Goal: Task Accomplishment & Management: Manage account settings

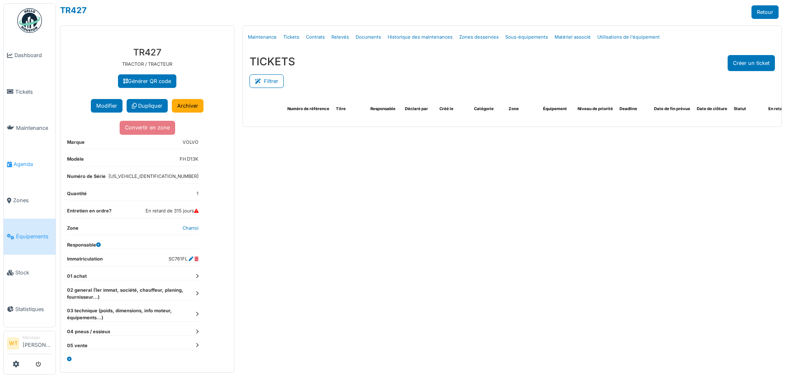
drag, startPoint x: 23, startPoint y: 157, endPoint x: 26, endPoint y: 154, distance: 4.7
click at [23, 160] on span "Agenda" at bounding box center [33, 164] width 39 height 8
select select "***"
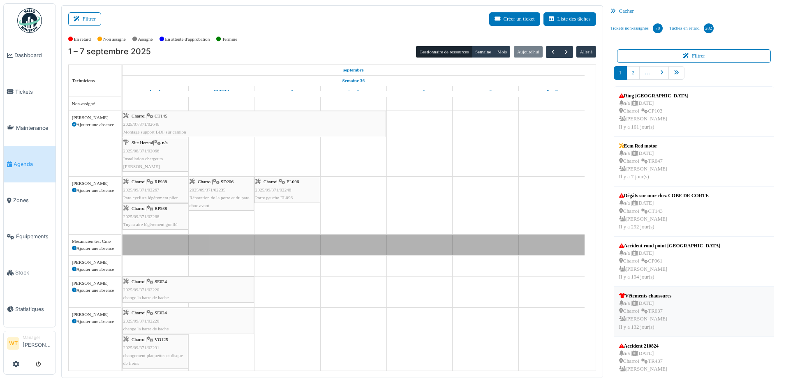
scroll to position [214, 0]
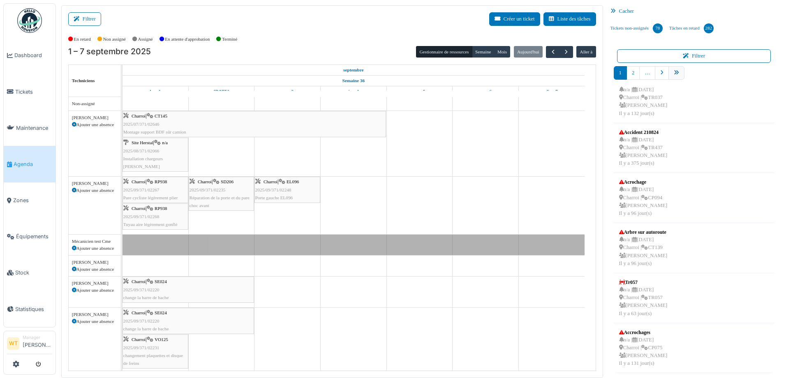
click at [675, 78] on link "pager" at bounding box center [676, 73] width 16 height 14
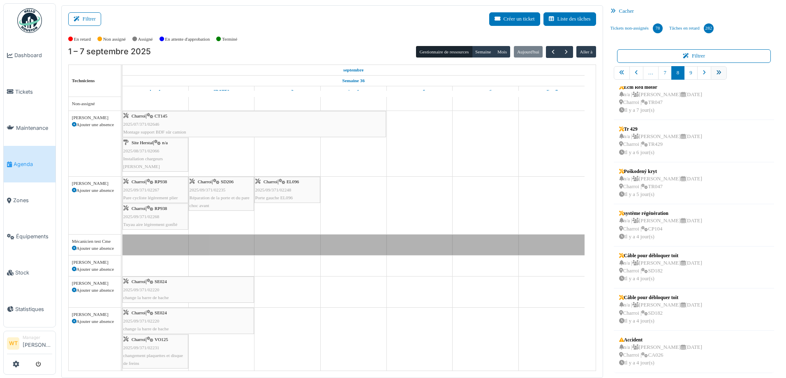
click at [716, 75] on icon "pager" at bounding box center [718, 72] width 5 height 5
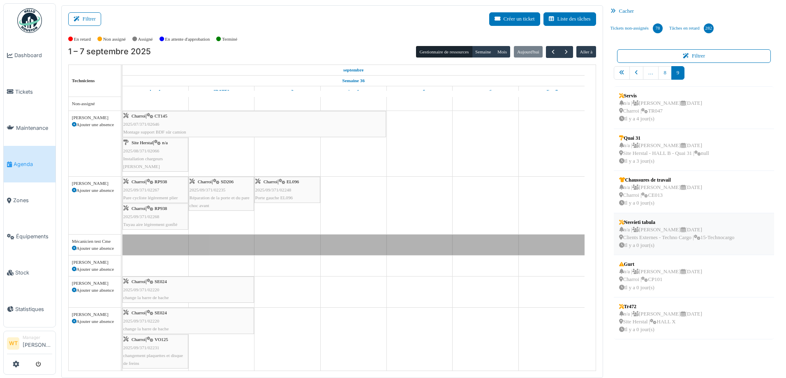
scroll to position [2, 0]
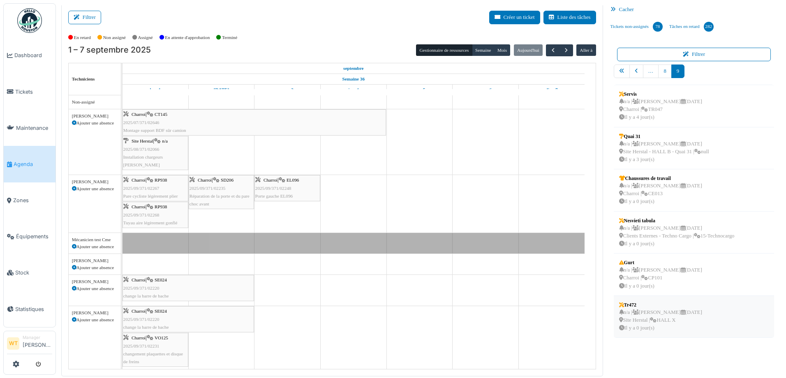
click at [652, 324] on div "n/a | Marc Vasen 08/09/2025 Site Herstal | HALL X Il y a 0 jour(s)" at bounding box center [660, 321] width 83 height 24
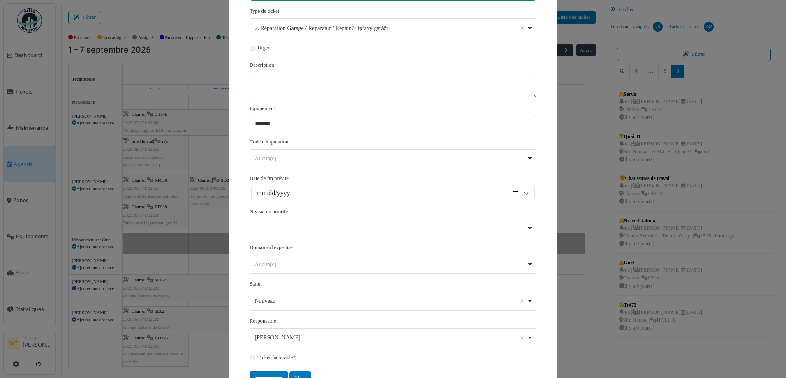
scroll to position [152, 0]
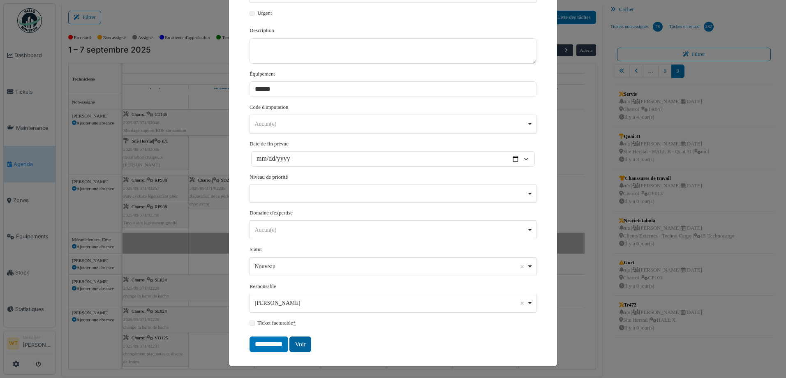
click at [297, 347] on link "Voir" at bounding box center [300, 345] width 22 height 16
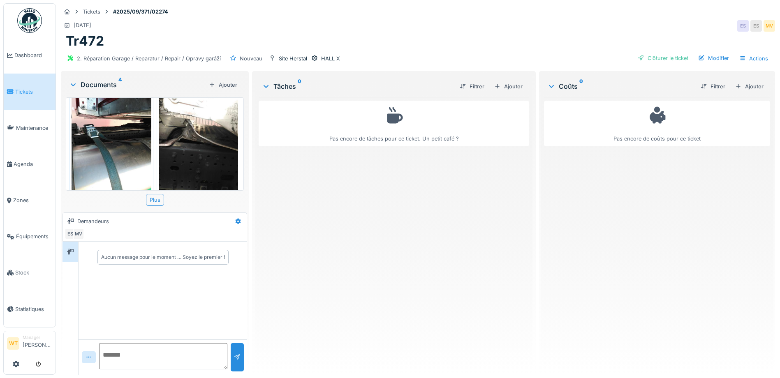
scroll to position [156, 0]
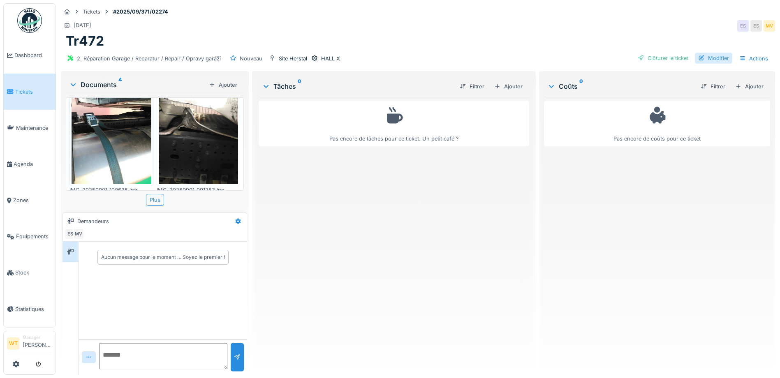
click at [714, 59] on div "Modifier" at bounding box center [713, 58] width 37 height 11
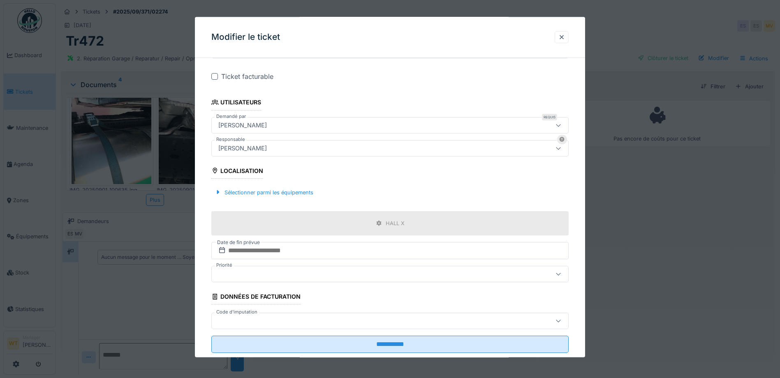
scroll to position [164, 0]
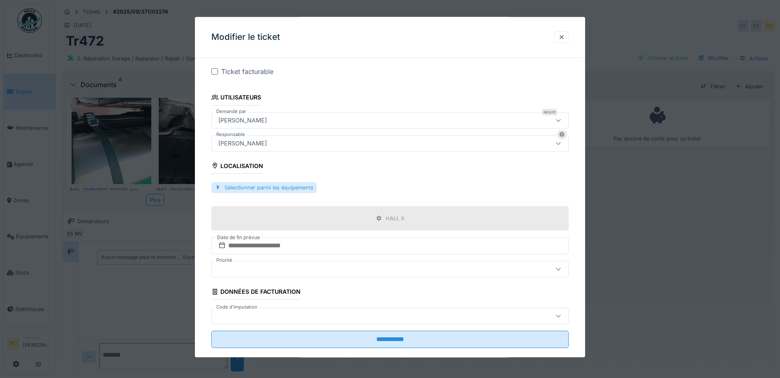
click at [294, 186] on div "Sélectionner parmi les équipements" at bounding box center [263, 187] width 105 height 11
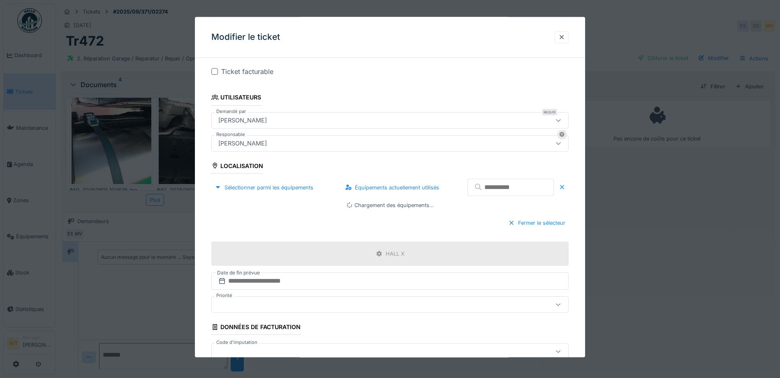
click at [516, 188] on input "text" at bounding box center [510, 187] width 86 height 17
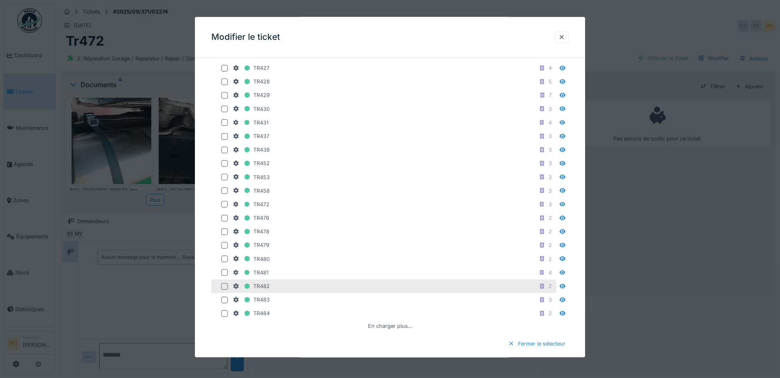
scroll to position [329, 0]
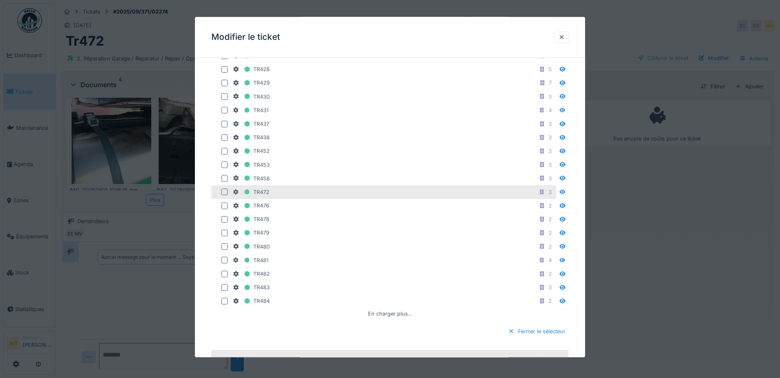
type input "****"
click at [279, 193] on div "TR472 3" at bounding box center [394, 192] width 322 height 10
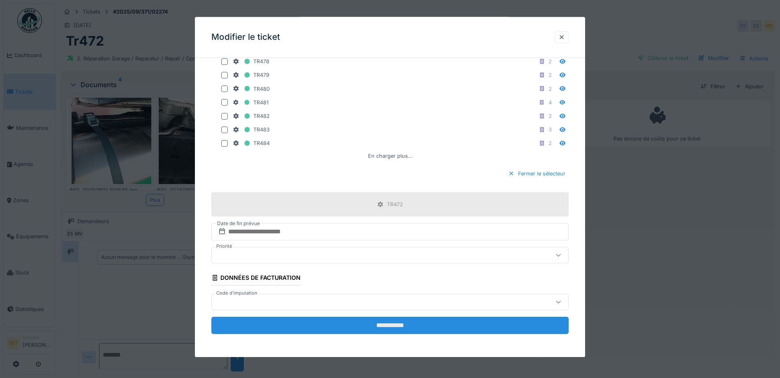
scroll to position [257, 0]
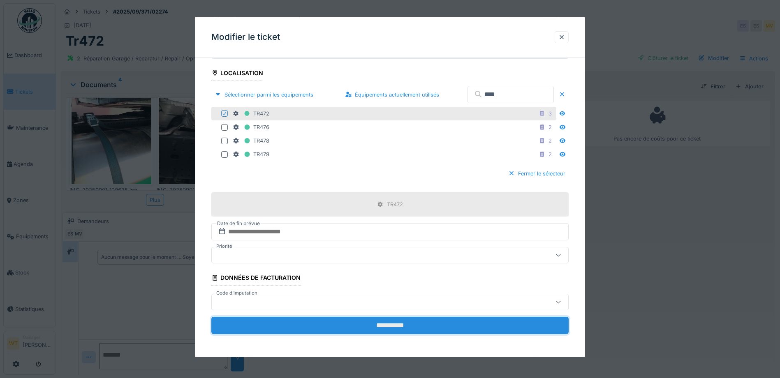
click at [377, 326] on input "**********" at bounding box center [389, 325] width 357 height 17
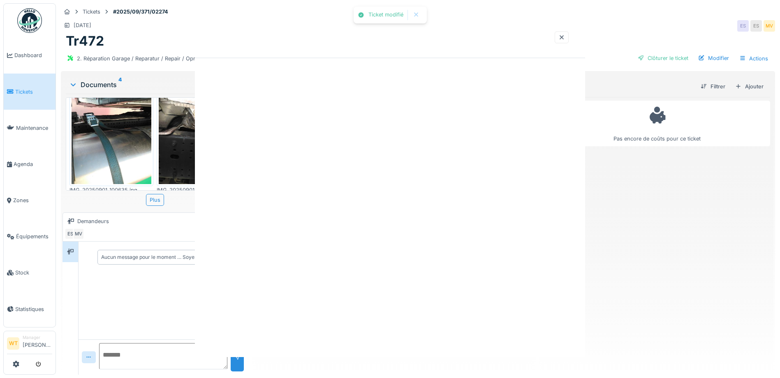
scroll to position [0, 0]
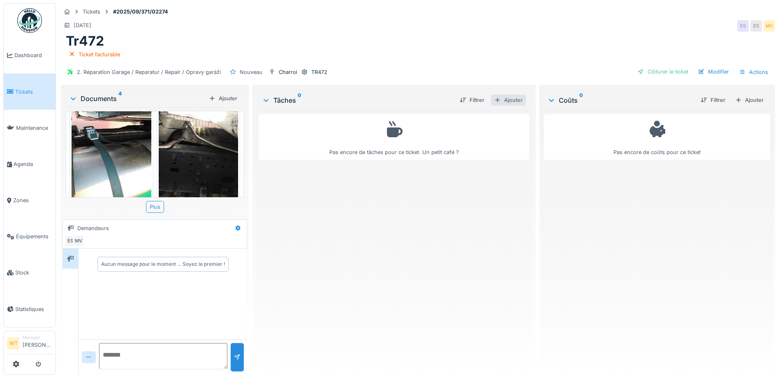
click at [507, 102] on div "Ajouter" at bounding box center [508, 100] width 35 height 11
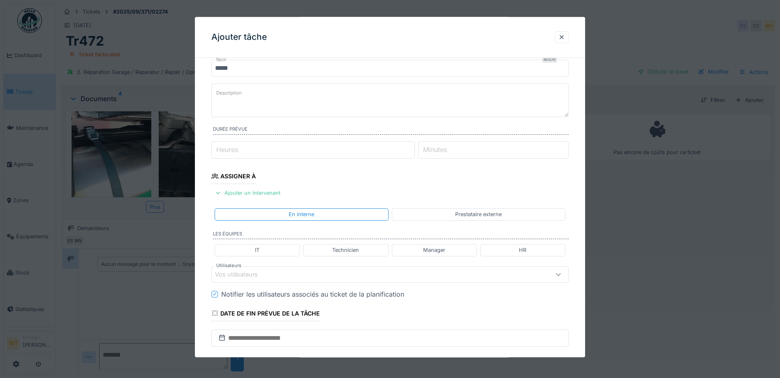
scroll to position [41, 0]
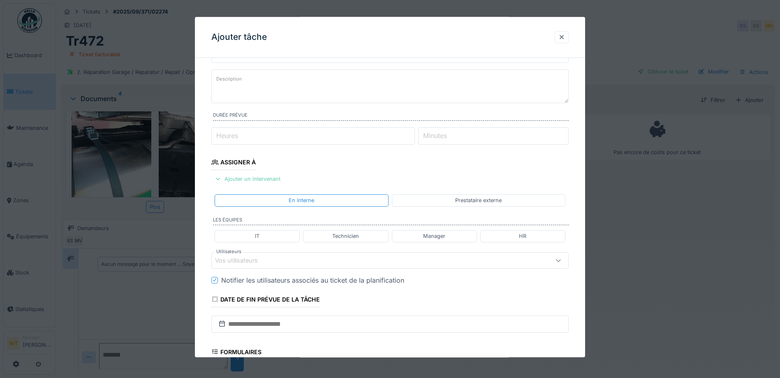
click at [271, 181] on div "Ajouter un intervenant" at bounding box center [247, 179] width 72 height 11
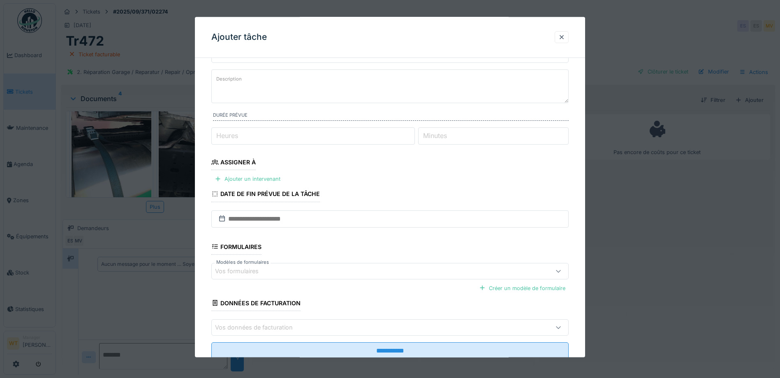
click at [281, 274] on div "Vos formulaires" at bounding box center [369, 271] width 308 height 9
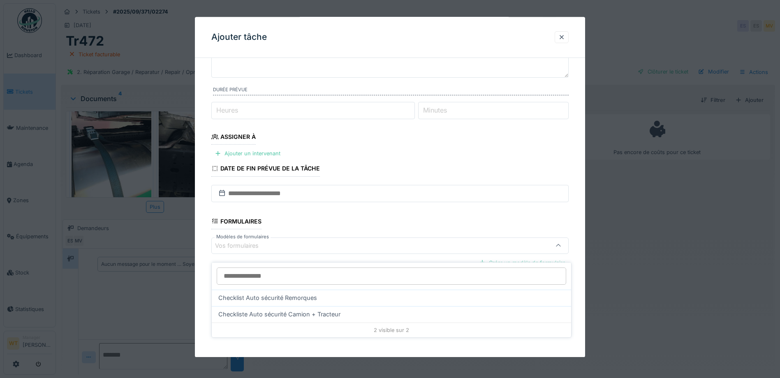
scroll to position [6, 0]
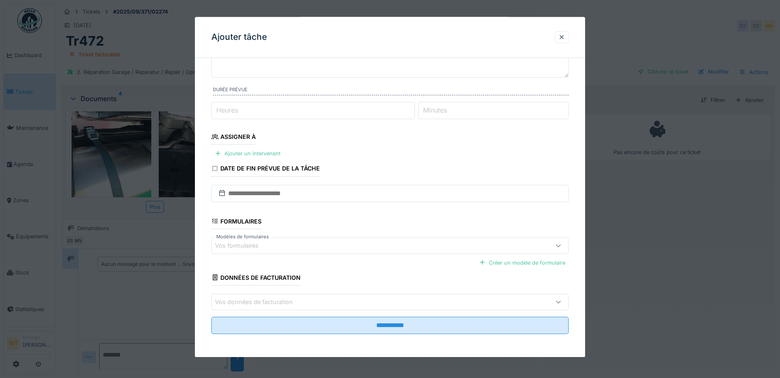
click at [342, 162] on fieldset "**********" at bounding box center [389, 169] width 357 height 343
click at [269, 155] on div "Ajouter un intervenant" at bounding box center [247, 153] width 72 height 11
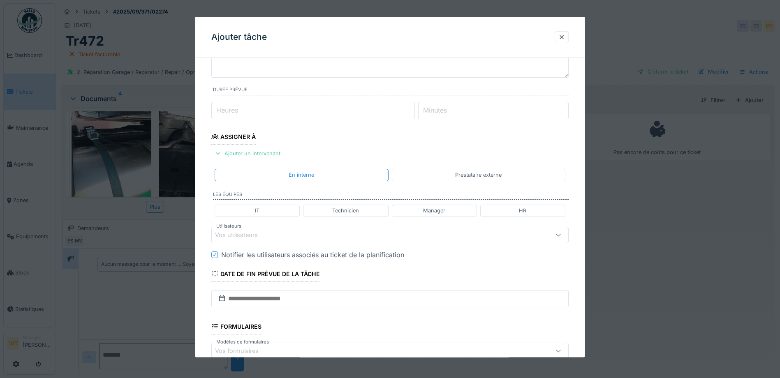
click at [342, 241] on div "Vos utilisateurs" at bounding box center [389, 235] width 357 height 16
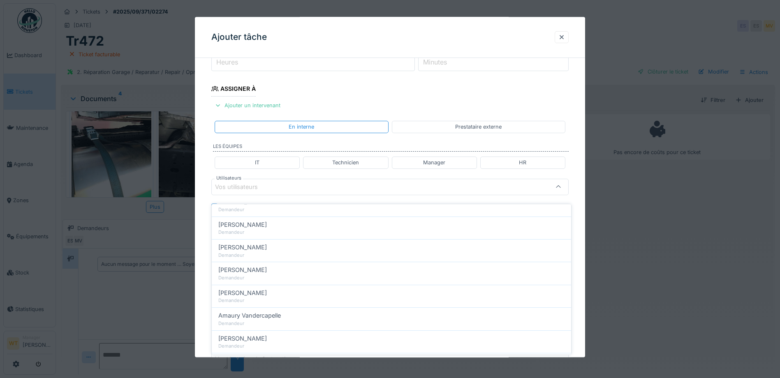
scroll to position [0, 0]
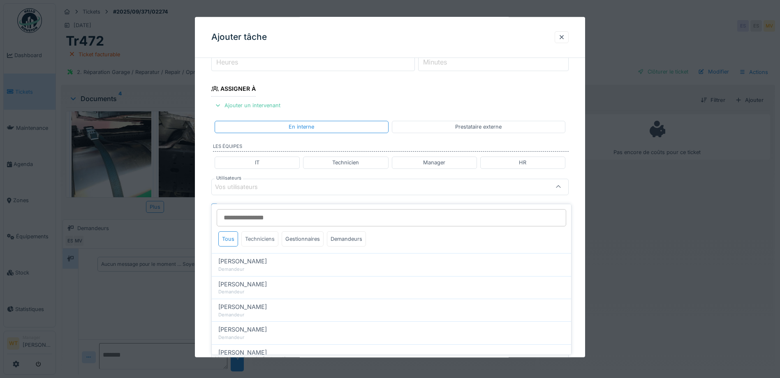
click at [261, 231] on div "Techniciens" at bounding box center [259, 238] width 37 height 15
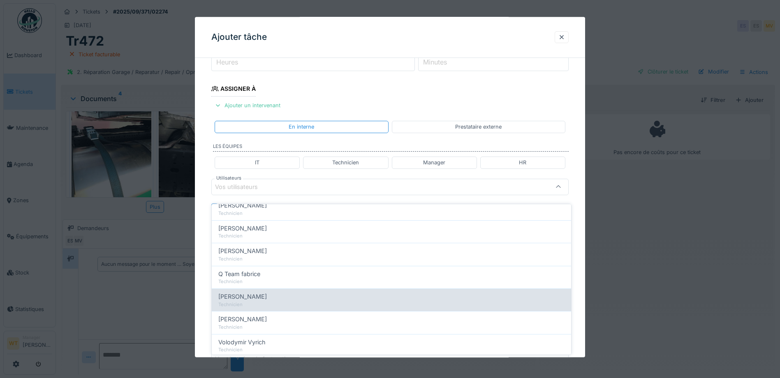
scroll to position [123, 0]
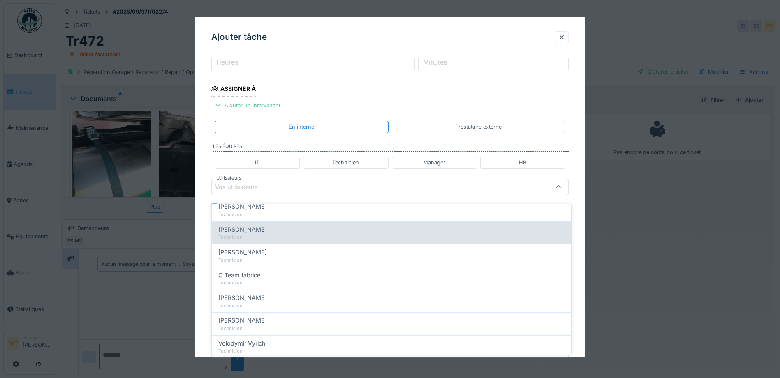
click at [267, 228] on span "Patrick Fridmansky" at bounding box center [242, 229] width 48 height 9
type input "*****"
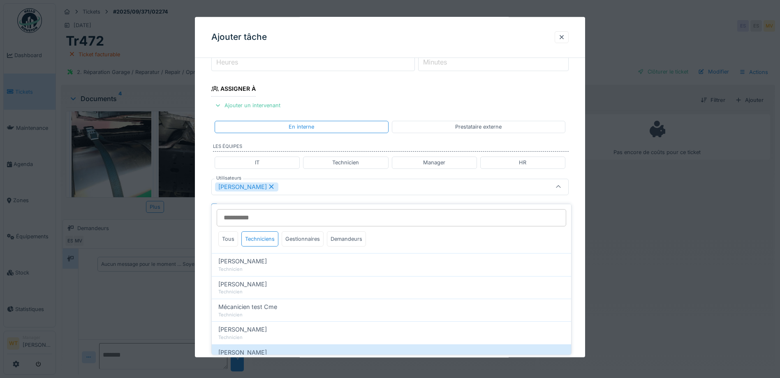
click at [297, 183] on div "Patrick Fridmansky" at bounding box center [369, 186] width 308 height 9
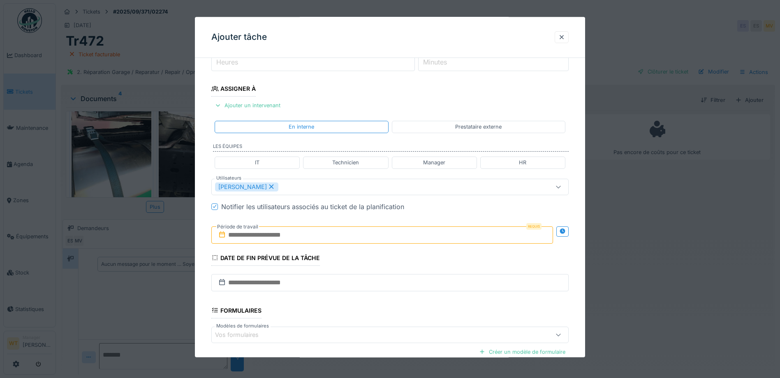
click at [305, 236] on input "text" at bounding box center [382, 234] width 342 height 17
click at [342, 291] on div "1" at bounding box center [343, 289] width 11 height 12
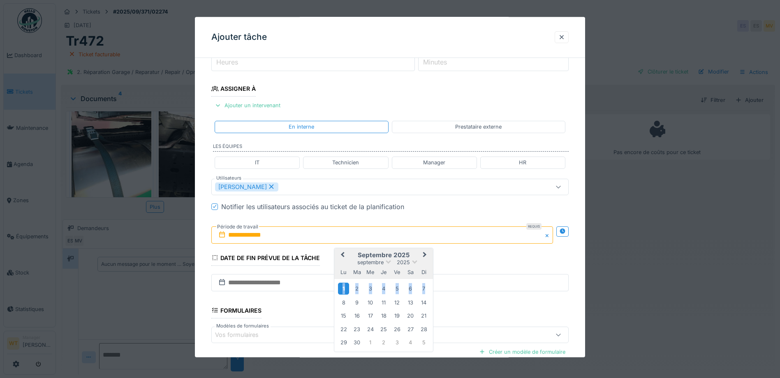
click at [342, 291] on div "1" at bounding box center [343, 289] width 11 height 12
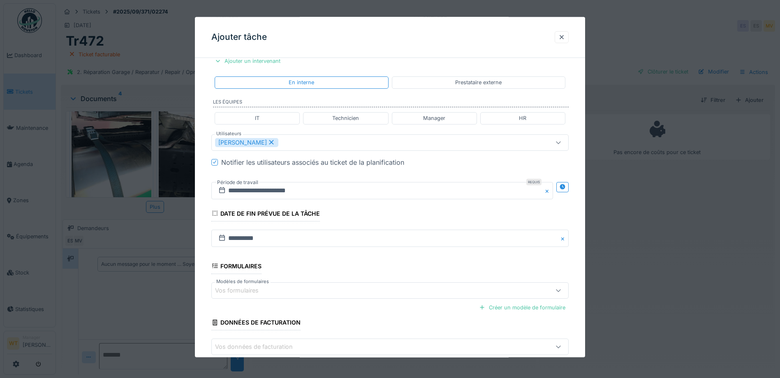
scroll to position [204, 0]
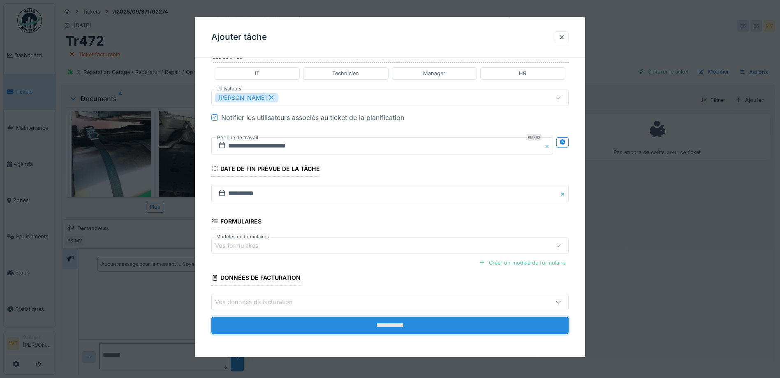
click at [323, 322] on input "**********" at bounding box center [389, 325] width 357 height 17
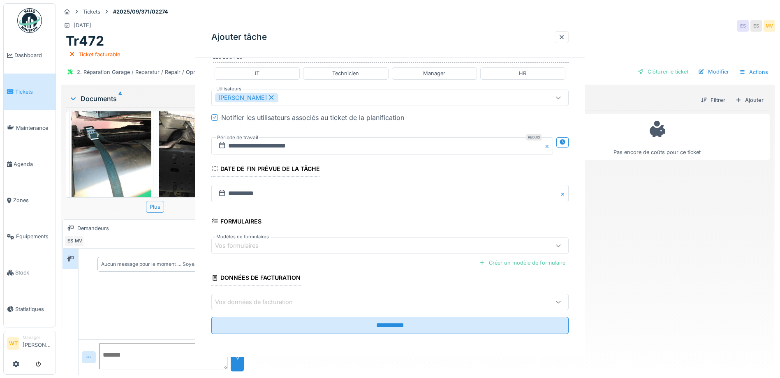
scroll to position [0, 0]
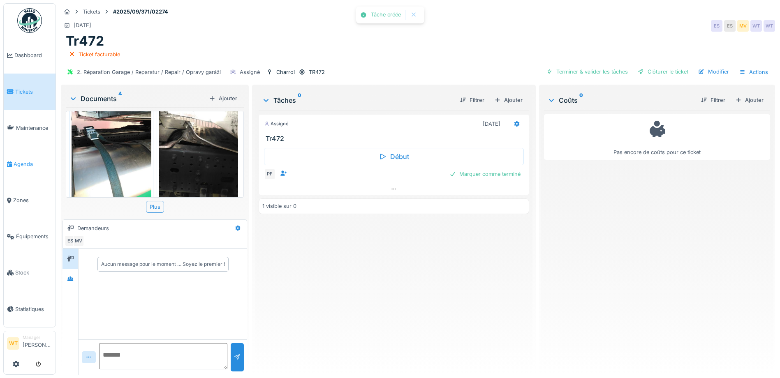
click at [23, 162] on span "Agenda" at bounding box center [33, 164] width 39 height 8
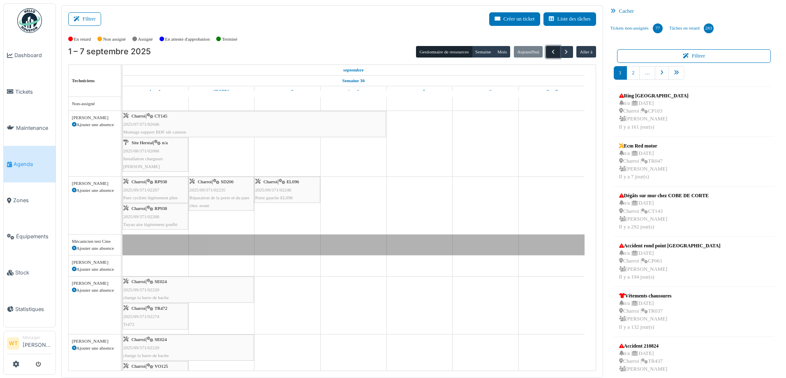
click at [550, 51] on span "button" at bounding box center [553, 51] width 7 height 7
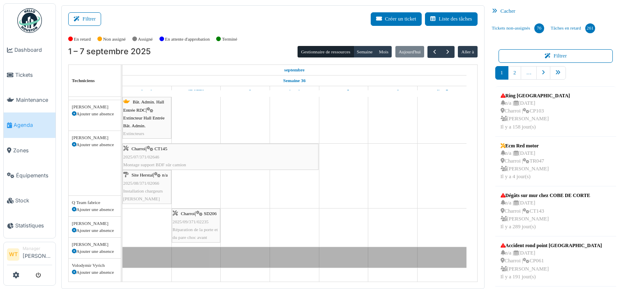
scroll to position [189, 0]
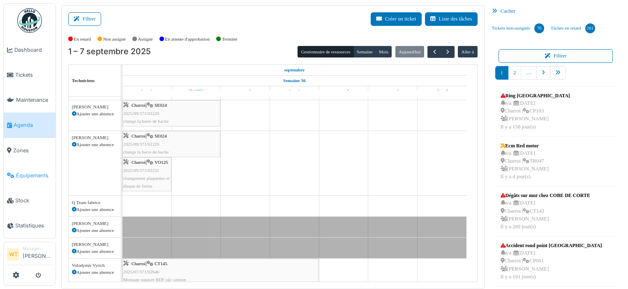
click at [32, 174] on link "Équipements" at bounding box center [30, 175] width 52 height 25
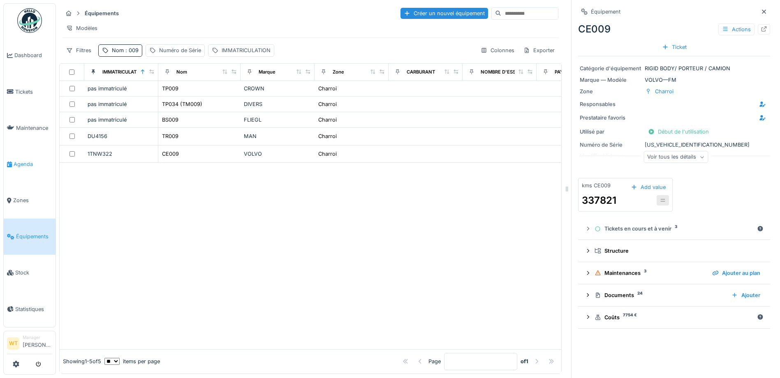
click at [21, 166] on link "Agenda" at bounding box center [30, 164] width 52 height 36
click at [25, 160] on span "Agenda" at bounding box center [33, 164] width 39 height 8
click at [25, 163] on span "Agenda" at bounding box center [33, 164] width 39 height 8
click at [36, 161] on span "Agenda" at bounding box center [33, 164] width 39 height 8
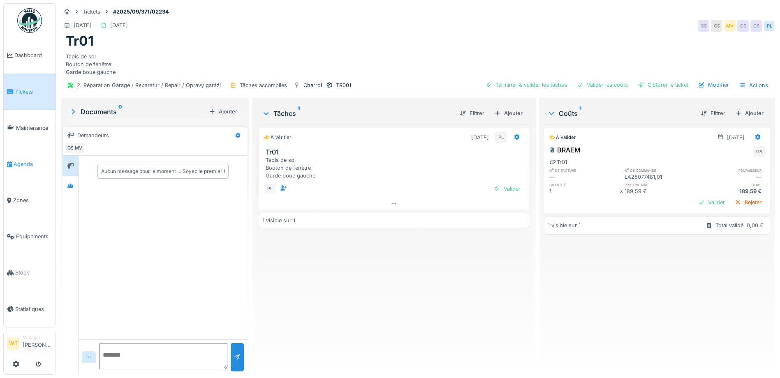
click at [23, 160] on span "Agenda" at bounding box center [33, 164] width 39 height 8
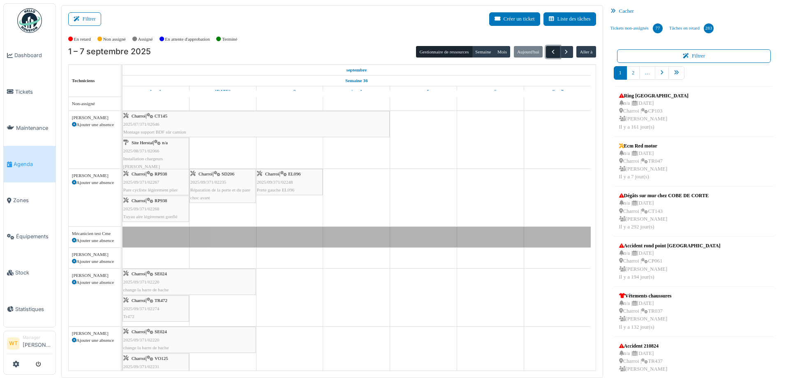
click at [550, 48] on span "button" at bounding box center [553, 51] width 7 height 7
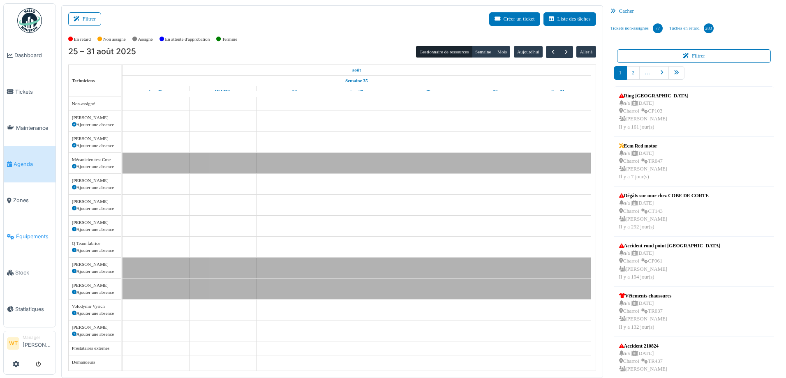
click at [22, 236] on link "Équipements" at bounding box center [30, 237] width 52 height 36
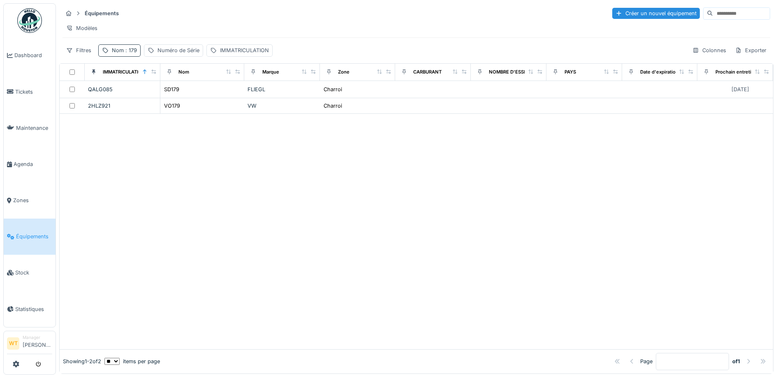
click at [129, 53] on span ": 179" at bounding box center [130, 50] width 13 height 6
click at [177, 97] on icon at bounding box center [174, 95] width 7 height 5
click at [170, 97] on input "Nom" at bounding box center [143, 96] width 82 height 17
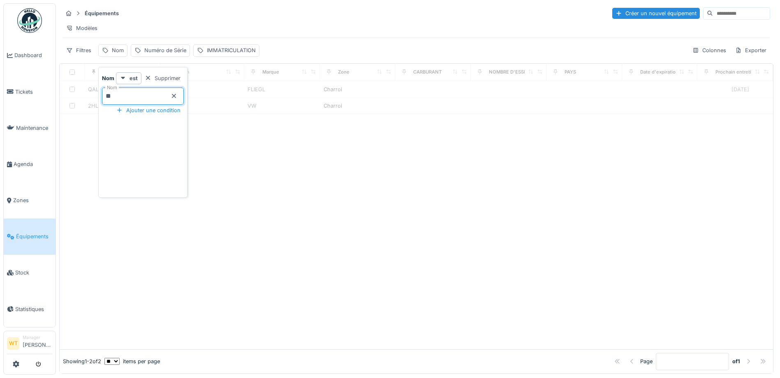
type input "**"
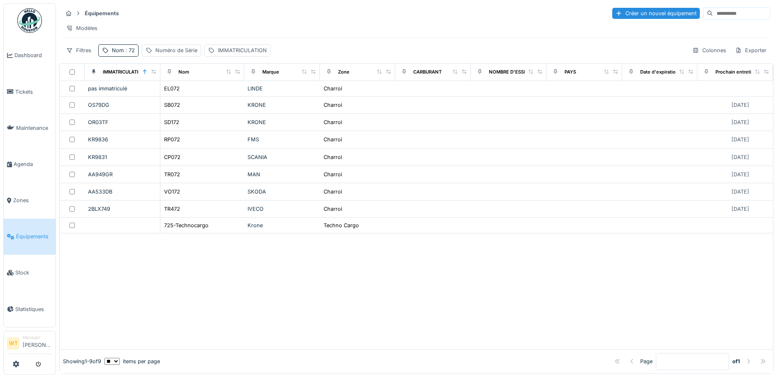
click at [208, 14] on div "Équipements Créer un nouvel équipement" at bounding box center [415, 14] width 707 height 14
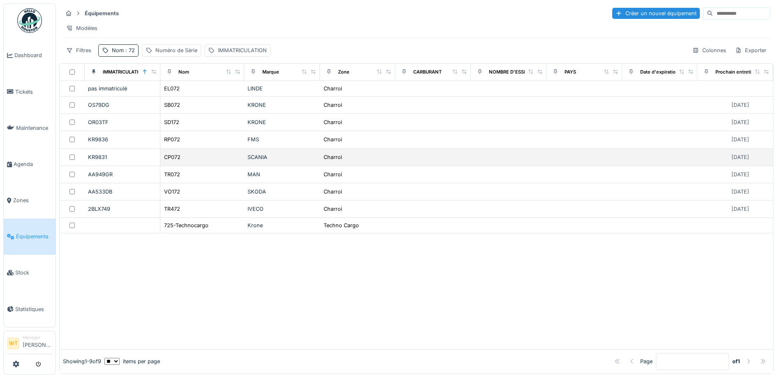
click at [202, 162] on div "CP072" at bounding box center [202, 157] width 77 height 9
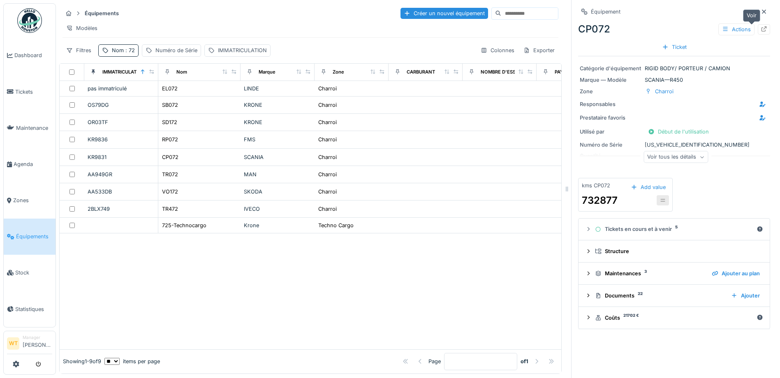
click at [757, 33] on div at bounding box center [763, 29] width 12 height 10
click at [129, 53] on span ": 72" at bounding box center [129, 50] width 11 height 6
click at [177, 99] on div at bounding box center [174, 96] width 7 height 8
click at [173, 98] on input "Nom" at bounding box center [143, 96] width 82 height 17
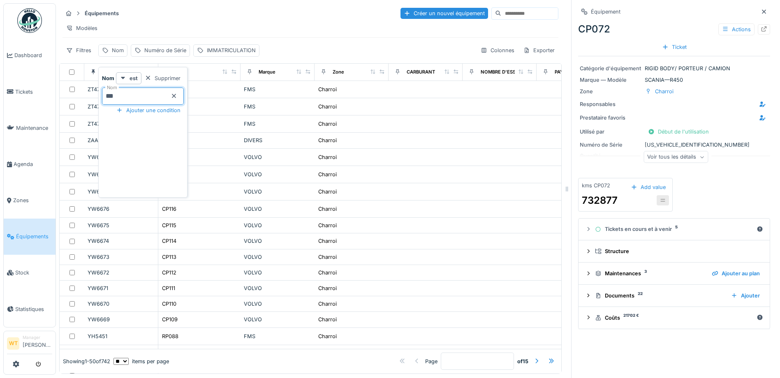
type input "***"
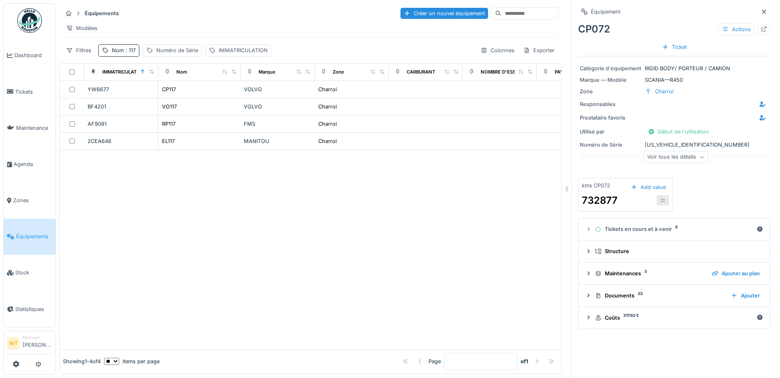
click at [229, 25] on div "Modèles" at bounding box center [310, 28] width 496 height 12
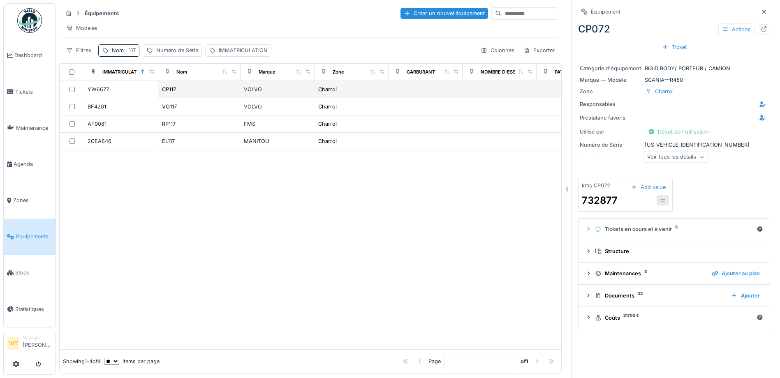
click at [178, 98] on td "CP117" at bounding box center [199, 89] width 82 height 17
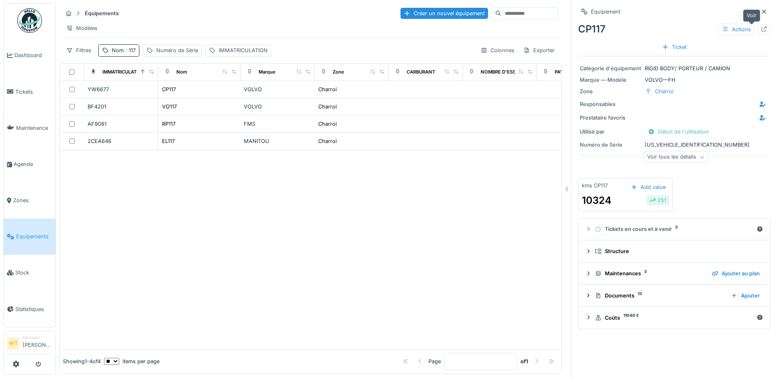
click at [757, 31] on div at bounding box center [763, 29] width 12 height 10
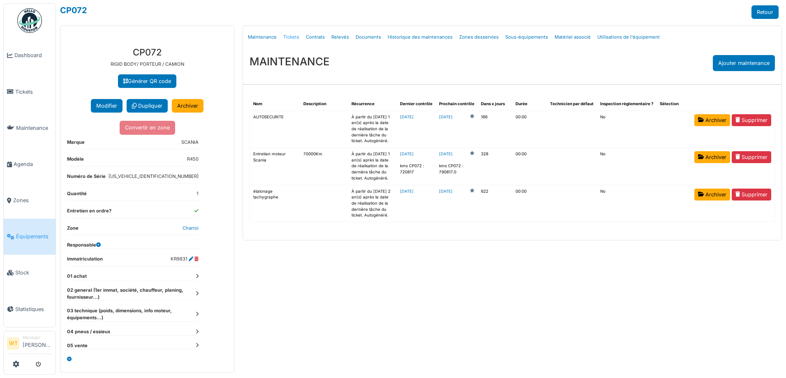
click at [289, 43] on link "Tickets" at bounding box center [291, 37] width 23 height 19
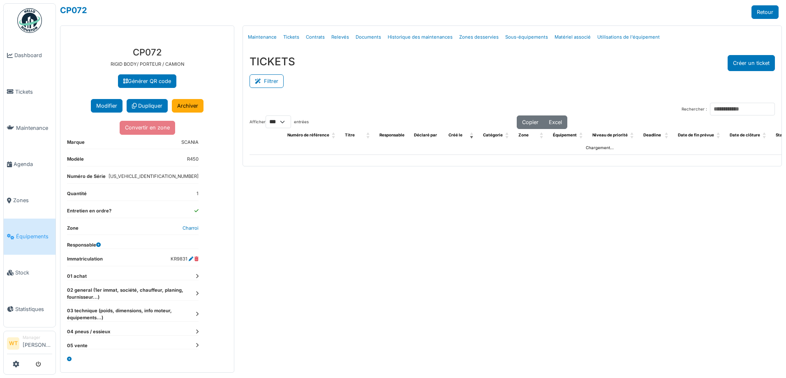
select select "***"
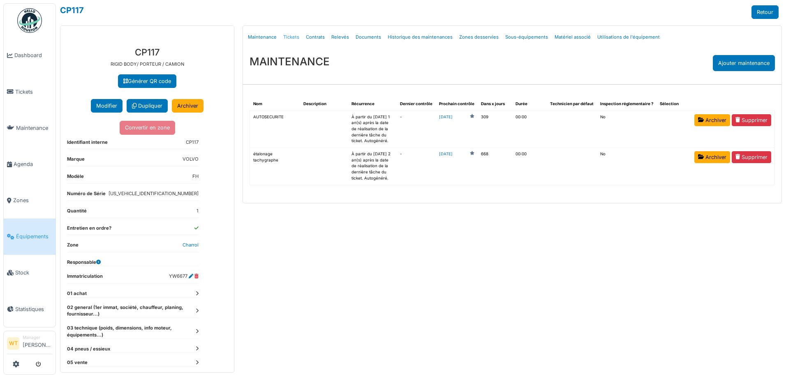
click at [296, 37] on link "Tickets" at bounding box center [291, 37] width 23 height 19
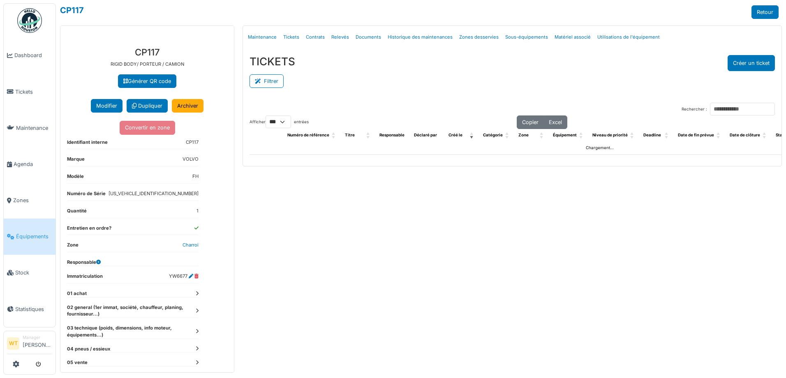
select select "***"
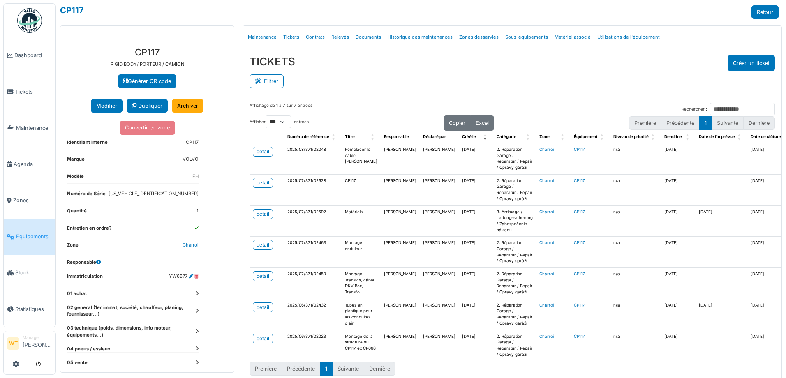
click at [42, 233] on span "Équipements" at bounding box center [34, 237] width 36 height 8
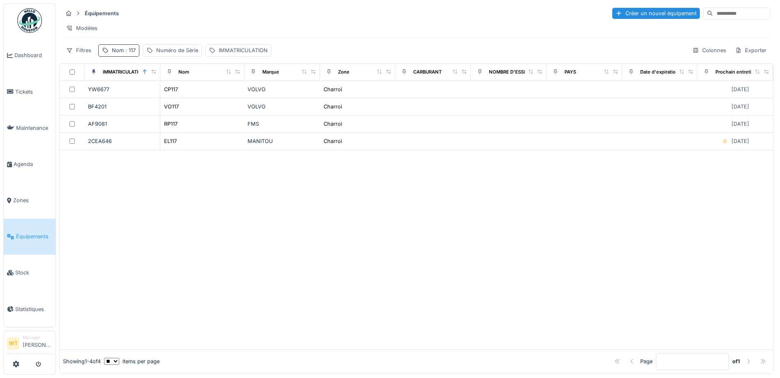
click at [127, 56] on div "Nom : 117" at bounding box center [118, 50] width 41 height 12
click at [176, 97] on icon at bounding box center [174, 96] width 4 height 4
click at [175, 99] on input "Nom" at bounding box center [143, 96] width 82 height 17
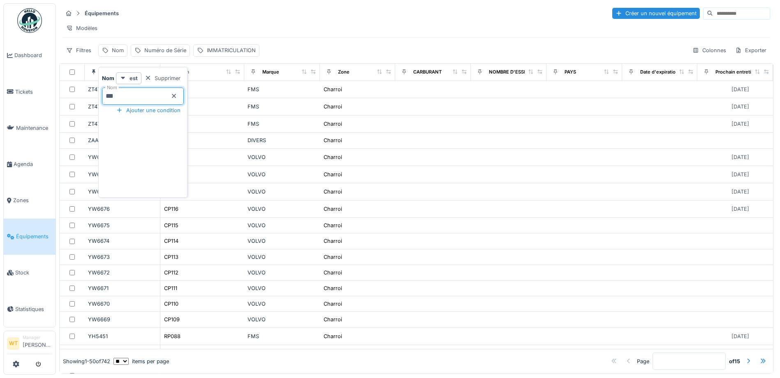
type input "***"
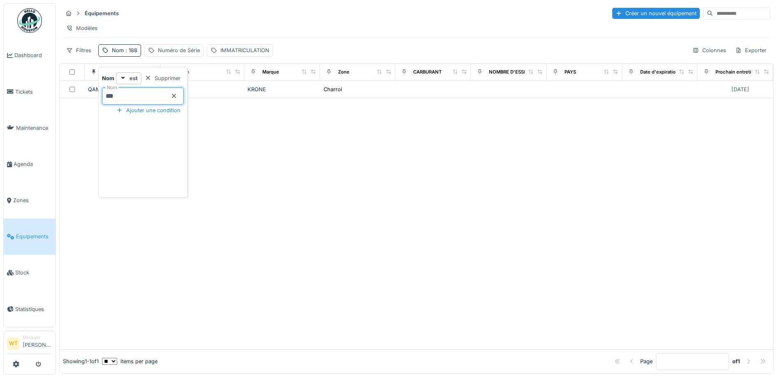
click at [187, 25] on div "Modèles" at bounding box center [415, 28] width 707 height 12
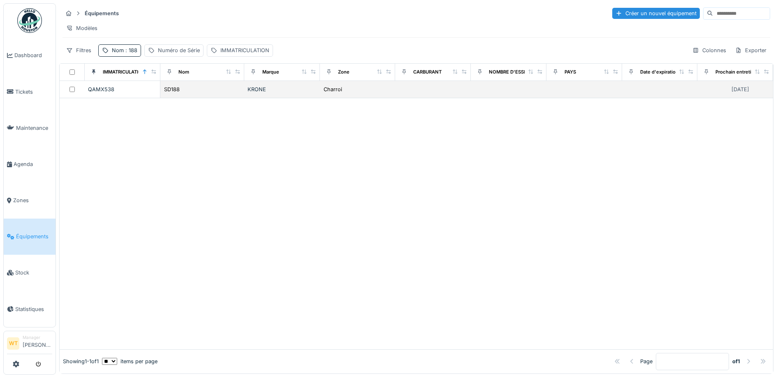
click at [193, 94] on div "SD188" at bounding box center [202, 89] width 77 height 9
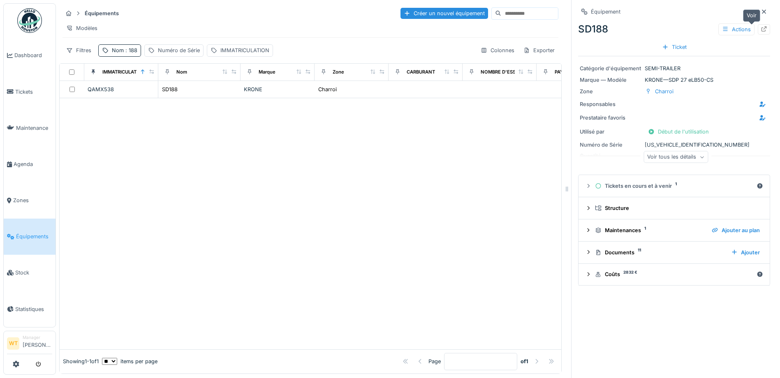
click at [757, 30] on div at bounding box center [763, 29] width 12 height 10
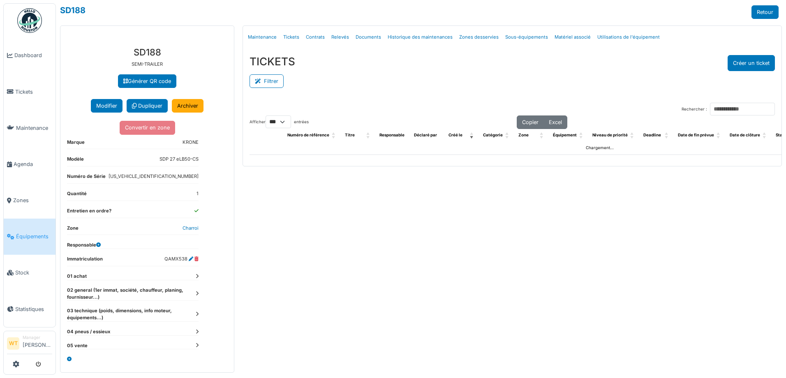
select select "***"
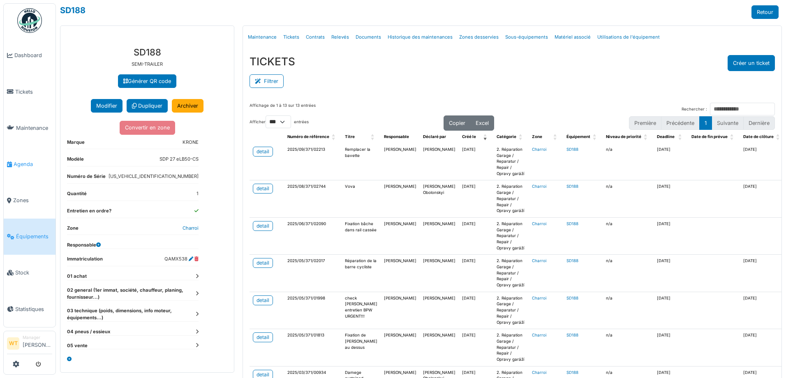
click at [30, 160] on span "Agenda" at bounding box center [33, 164] width 39 height 8
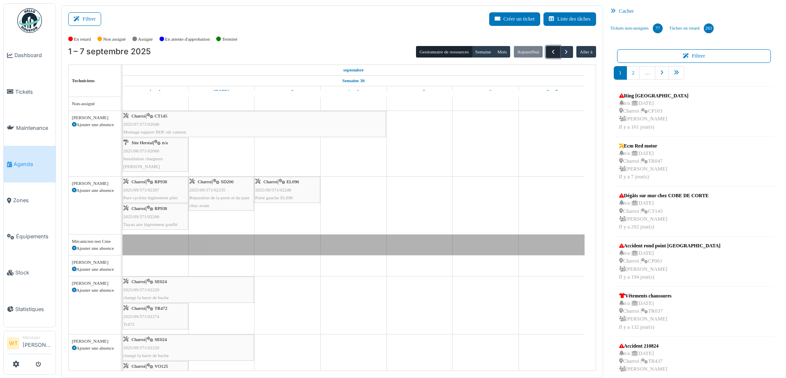
click at [550, 51] on span "button" at bounding box center [553, 51] width 7 height 7
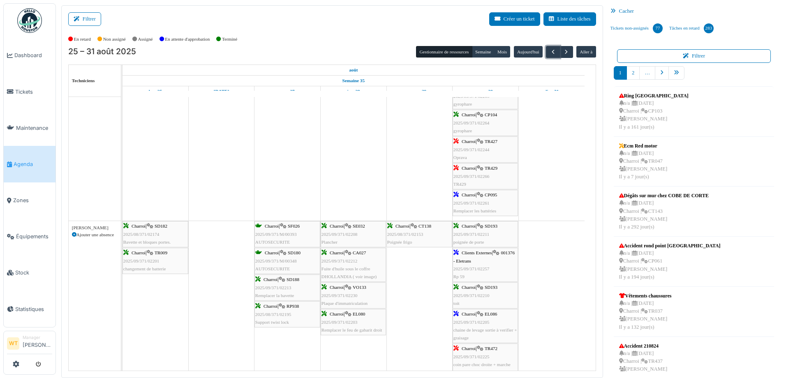
scroll to position [357, 0]
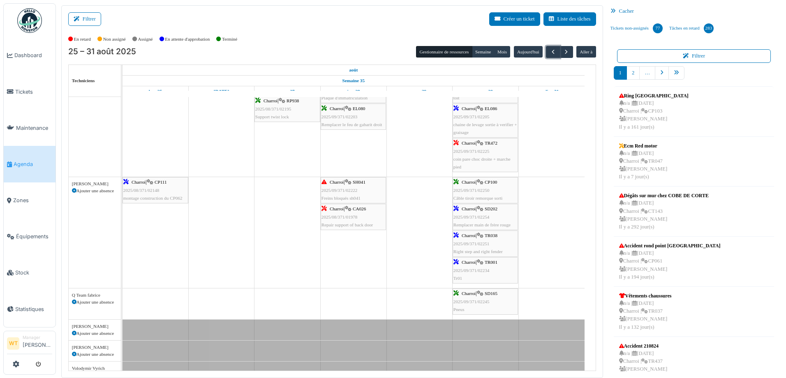
click at [491, 259] on div "Charroi | TR001 2025/09/371/02234 Tr01" at bounding box center [485, 271] width 64 height 24
click at [481, 262] on icon at bounding box center [480, 262] width 7 height 5
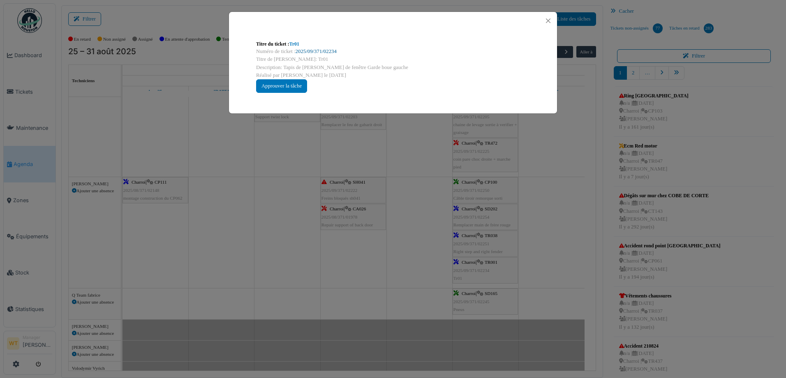
click at [317, 48] on link "2025/09/371/02234" at bounding box center [316, 51] width 41 height 6
click at [547, 22] on button "Close" at bounding box center [548, 20] width 11 height 11
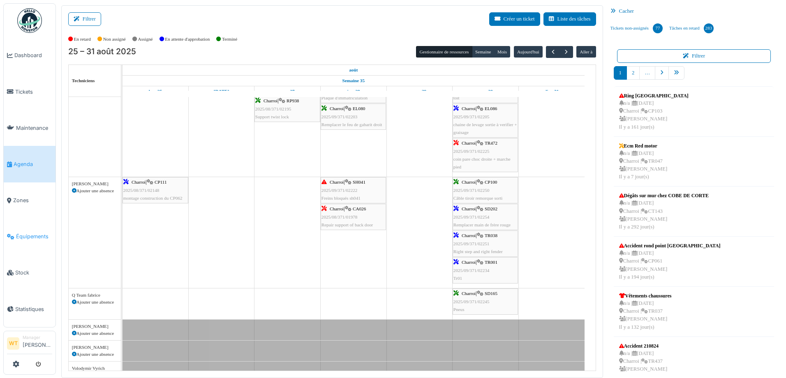
click at [34, 237] on link "Équipements" at bounding box center [30, 237] width 52 height 36
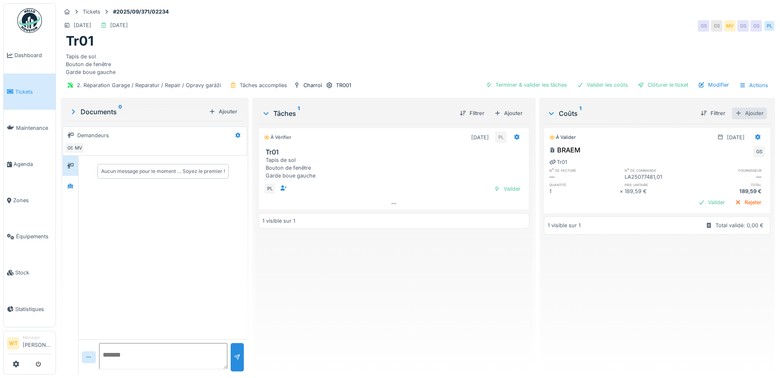
click at [747, 113] on div "Ajouter" at bounding box center [749, 113] width 35 height 11
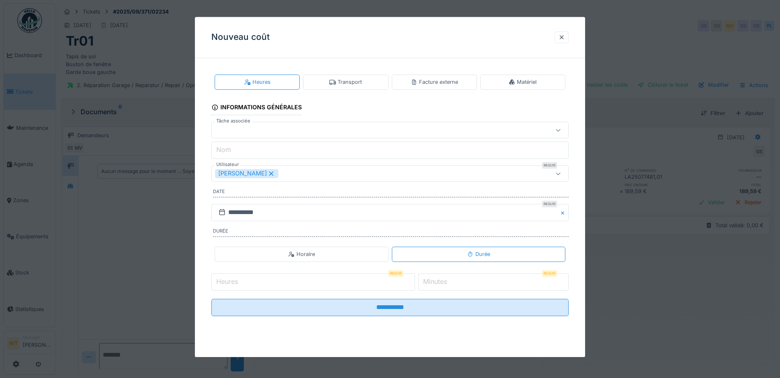
click at [268, 172] on icon at bounding box center [271, 174] width 7 height 6
click at [266, 172] on div "Utilisateurs" at bounding box center [369, 173] width 308 height 9
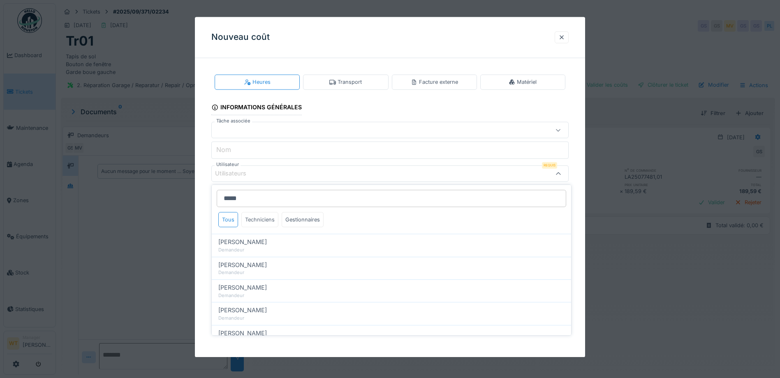
type input "*****"
click at [267, 224] on div "Techniciens" at bounding box center [259, 219] width 37 height 15
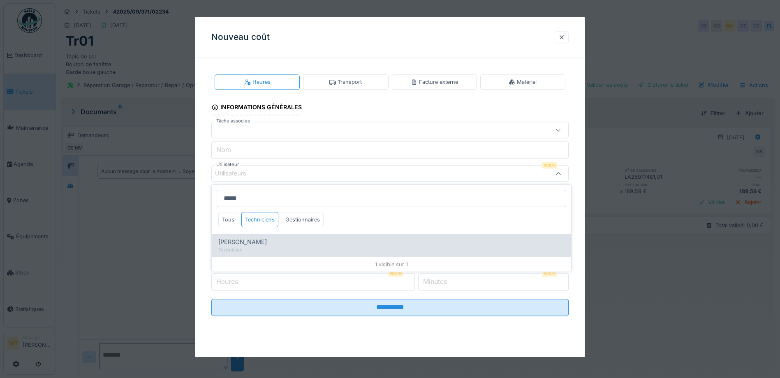
click at [260, 249] on div "Technicien" at bounding box center [391, 250] width 346 height 7
type input "*****"
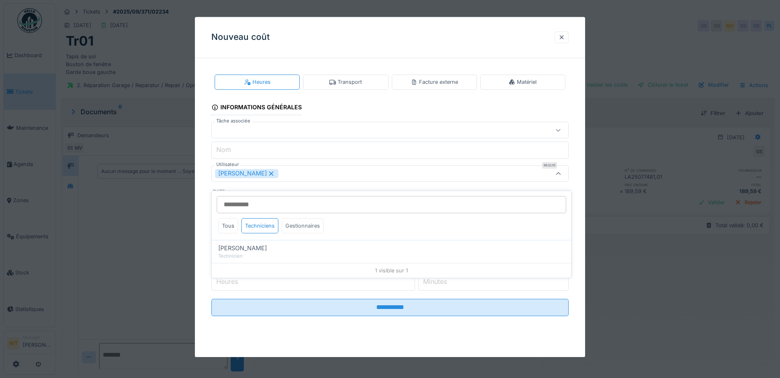
scroll to position [6, 0]
click at [329, 282] on input "Heures" at bounding box center [312, 281] width 203 height 17
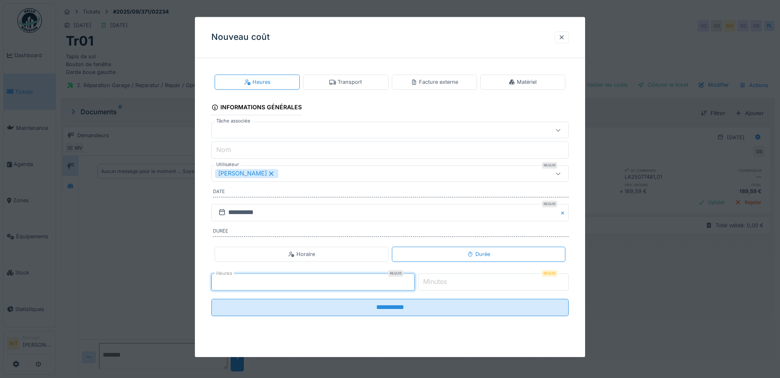
type input "*"
click at [438, 277] on label "Minutes" at bounding box center [434, 282] width 27 height 10
click at [438, 277] on input "*" at bounding box center [493, 281] width 150 height 17
click at [335, 276] on input "*" at bounding box center [312, 281] width 203 height 17
type input "*"
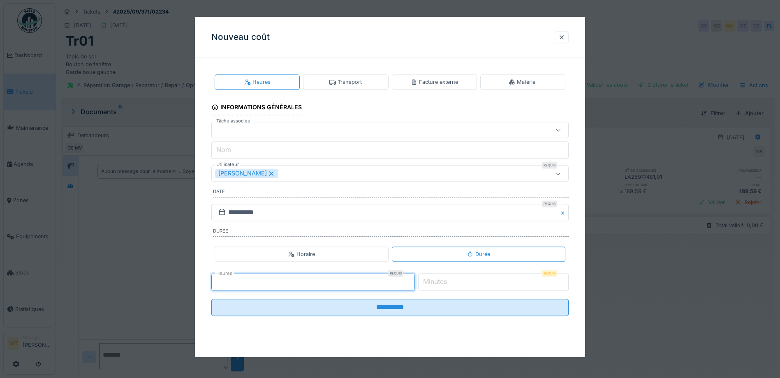
click at [432, 277] on label "Minutes" at bounding box center [434, 282] width 27 height 10
click at [432, 277] on input "*" at bounding box center [493, 281] width 150 height 17
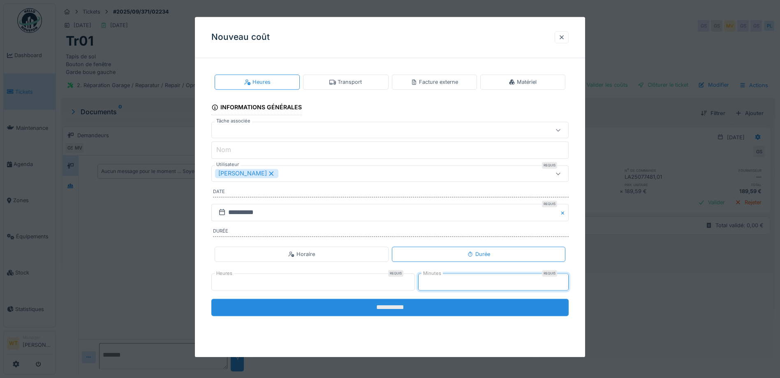
type input "**"
click at [386, 300] on input "**********" at bounding box center [389, 307] width 357 height 17
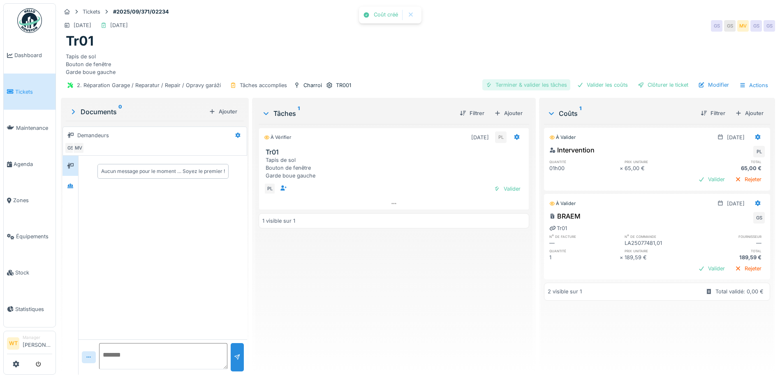
click at [550, 79] on div "Terminer & valider les tâches" at bounding box center [526, 84] width 88 height 11
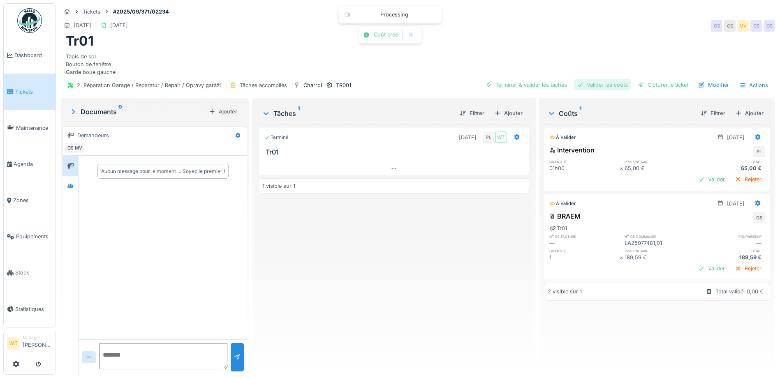
click at [605, 79] on div "Valider les coûts" at bounding box center [602, 84] width 58 height 11
click at [663, 82] on div "Clôturer le ticket" at bounding box center [662, 84] width 57 height 11
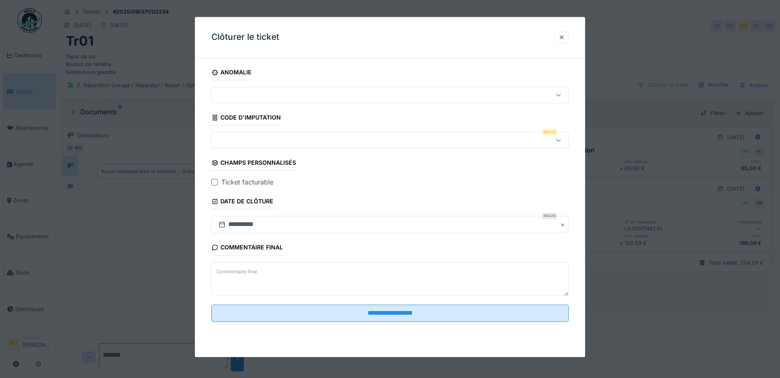
click at [213, 180] on div at bounding box center [214, 182] width 7 height 7
click at [561, 37] on div at bounding box center [561, 37] width 14 height 12
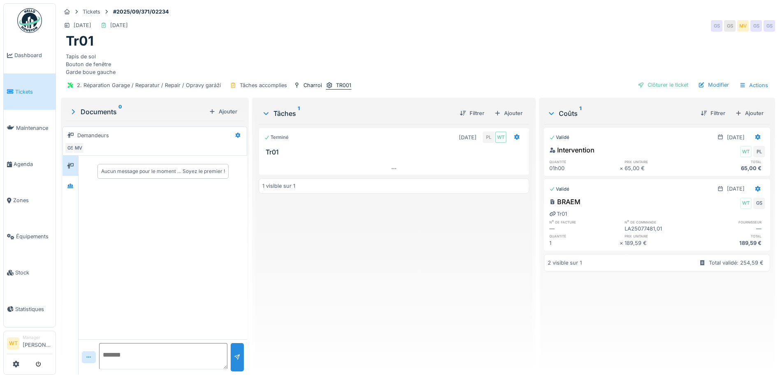
click at [346, 82] on div "TR001" at bounding box center [343, 85] width 15 height 8
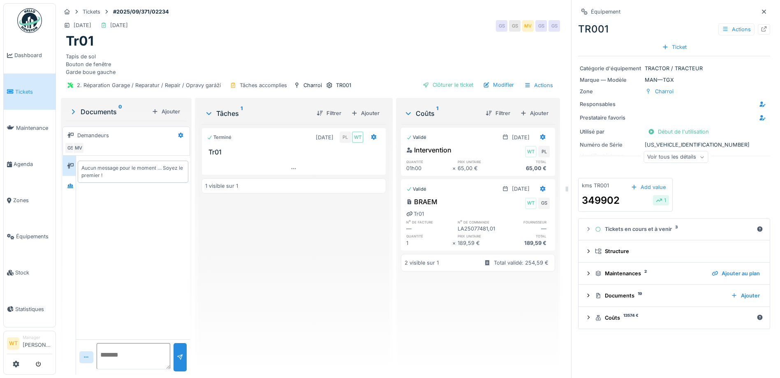
click at [684, 154] on div "Voir tous les détails" at bounding box center [675, 157] width 65 height 12
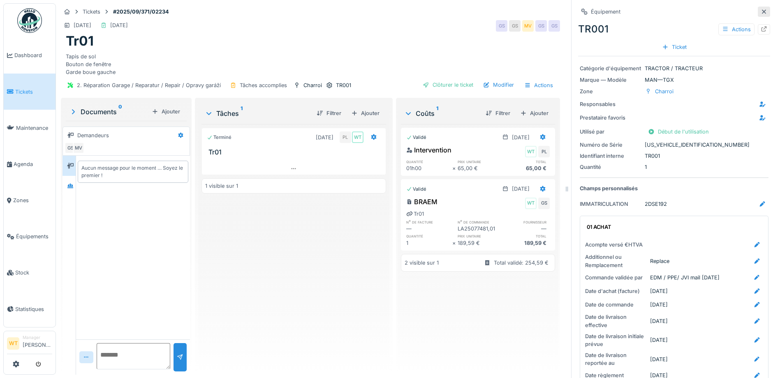
click at [760, 9] on icon at bounding box center [763, 11] width 7 height 5
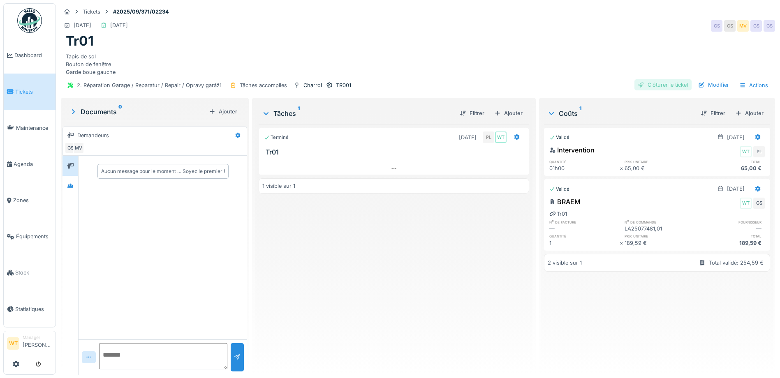
click at [660, 79] on div "Clôturer le ticket" at bounding box center [662, 84] width 57 height 11
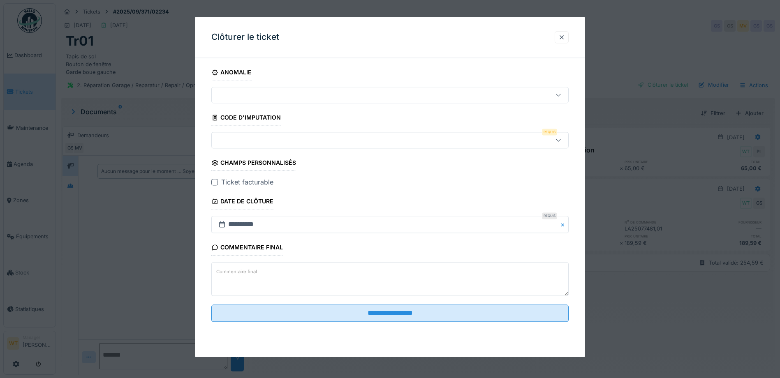
click at [257, 139] on div at bounding box center [369, 140] width 308 height 9
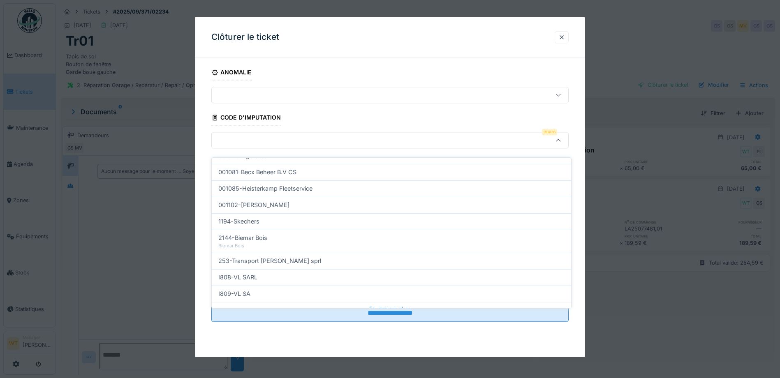
scroll to position [247, 0]
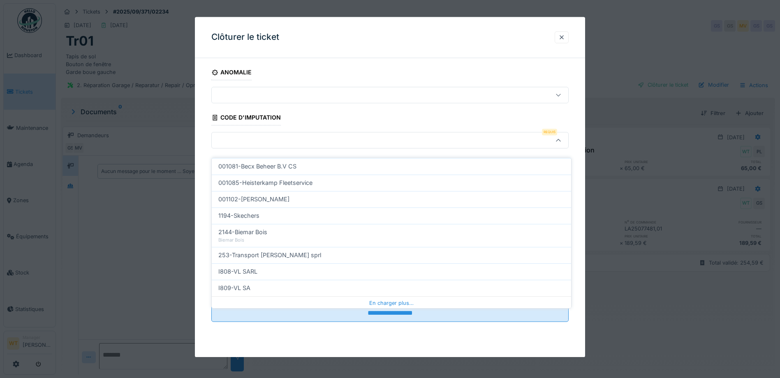
click at [279, 284] on div "I809-VL SA" at bounding box center [391, 288] width 346 height 9
type input "***"
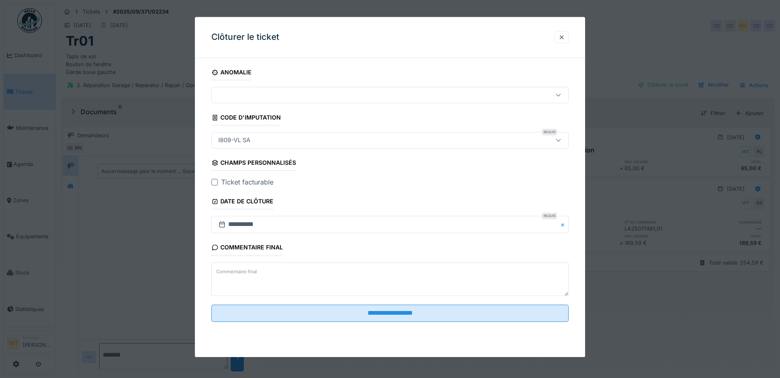
click at [213, 185] on div at bounding box center [214, 182] width 7 height 7
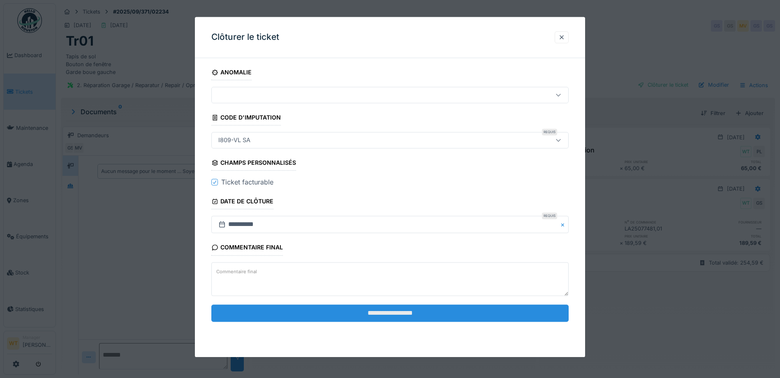
click at [380, 314] on input "**********" at bounding box center [389, 313] width 357 height 17
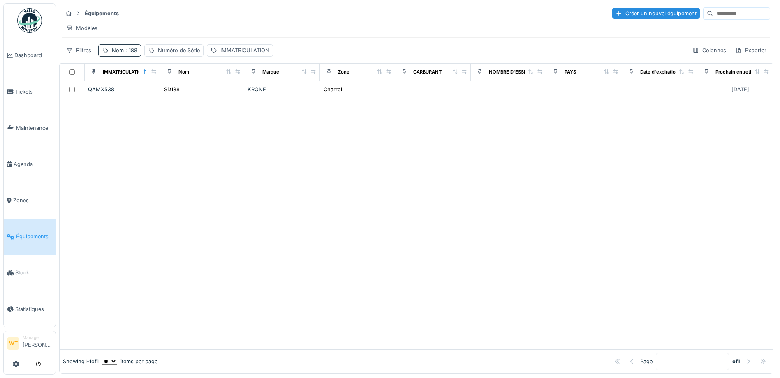
click at [118, 54] on div "Nom : 188" at bounding box center [124, 50] width 25 height 8
click at [176, 97] on icon at bounding box center [174, 96] width 4 height 4
click at [169, 97] on input "Nom" at bounding box center [143, 96] width 82 height 17
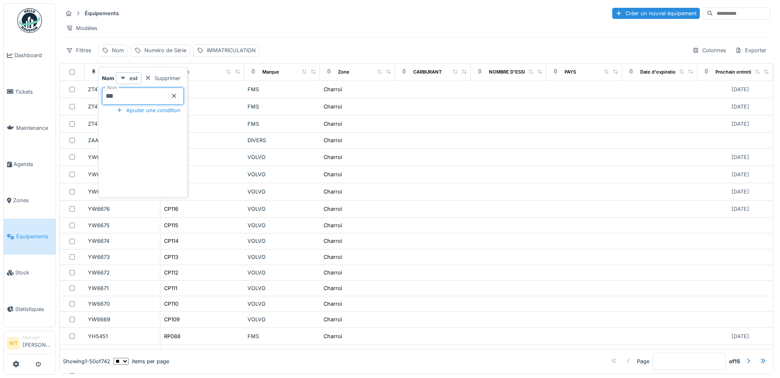
type input "***"
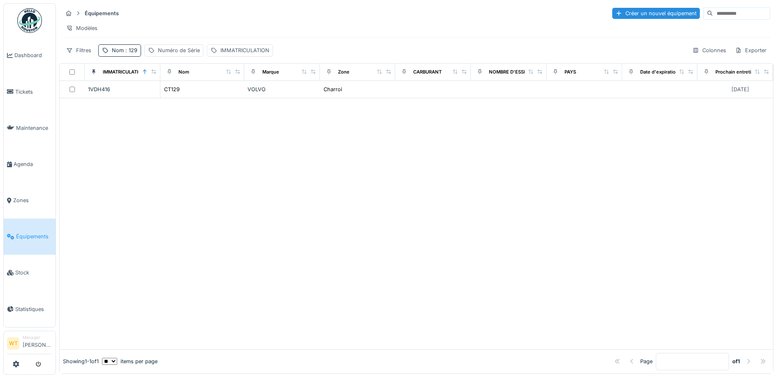
drag, startPoint x: 333, startPoint y: 185, endPoint x: 314, endPoint y: 152, distance: 38.7
click at [331, 178] on div at bounding box center [416, 223] width 713 height 251
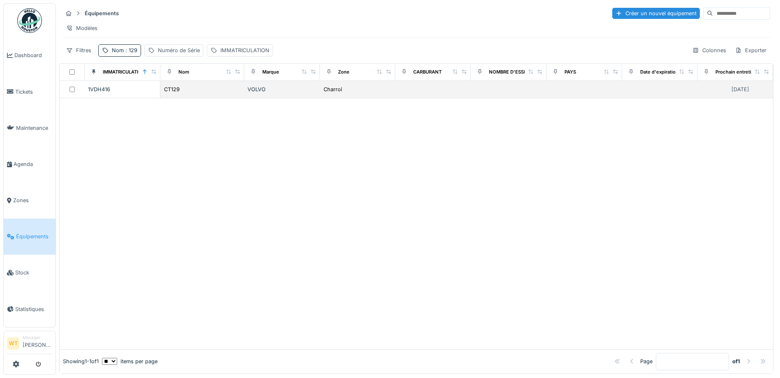
click at [188, 94] on div "CT129" at bounding box center [202, 89] width 77 height 9
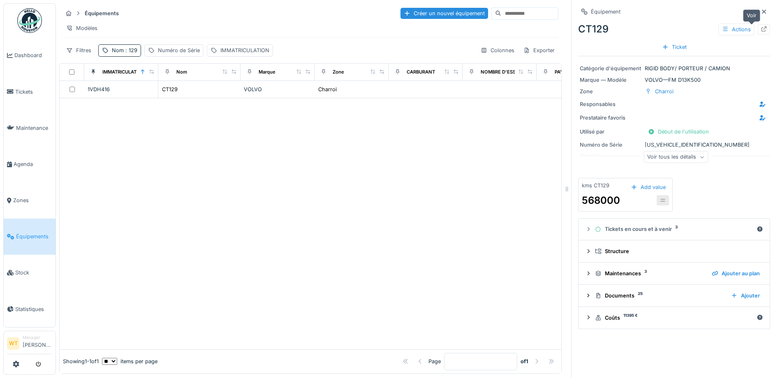
click at [760, 33] on div at bounding box center [763, 29] width 7 height 8
click at [133, 53] on span ": 129" at bounding box center [131, 50] width 14 height 6
click at [161, 102] on input "***" at bounding box center [143, 96] width 82 height 17
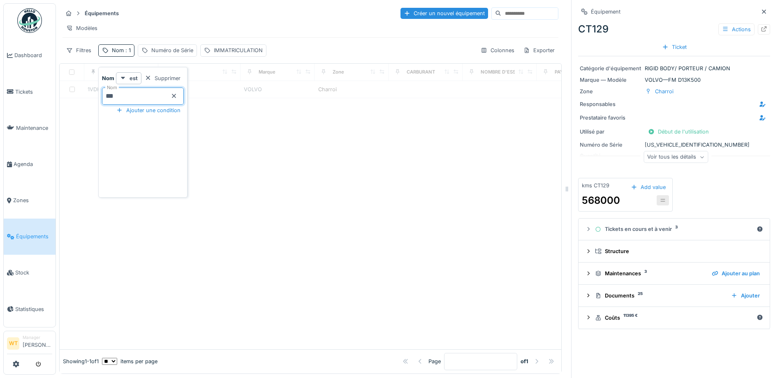
type input "***"
click at [217, 24] on div "Modèles" at bounding box center [310, 28] width 496 height 12
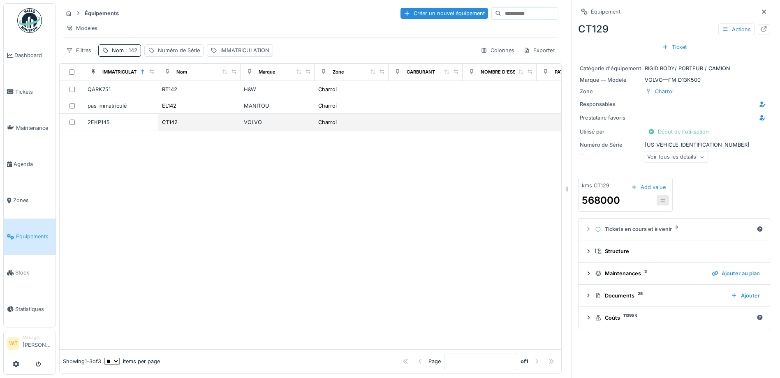
click at [183, 127] on div "CT142" at bounding box center [200, 122] width 76 height 9
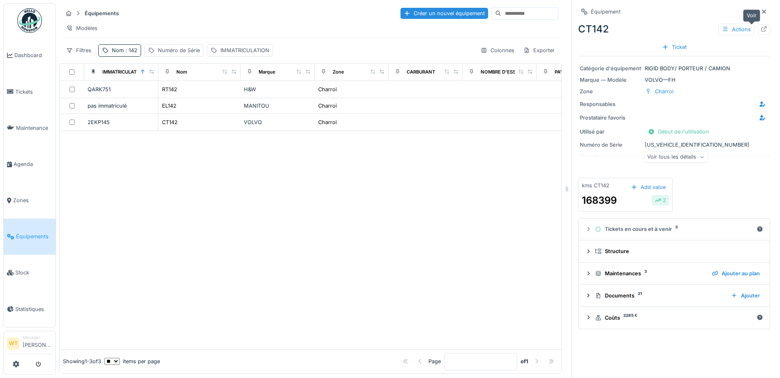
click at [760, 32] on div at bounding box center [763, 29] width 7 height 8
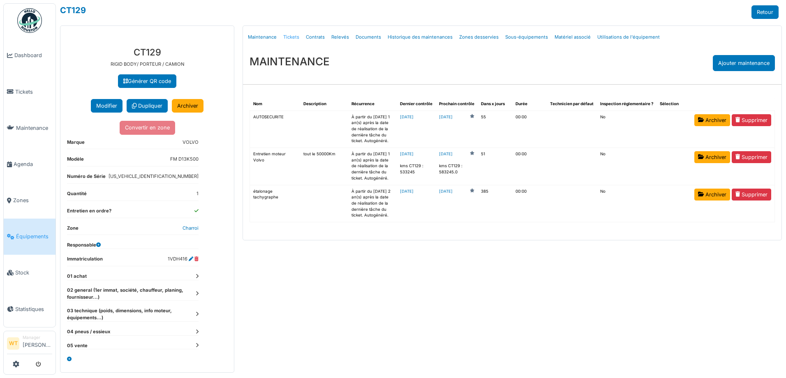
click at [297, 40] on link "Tickets" at bounding box center [291, 37] width 23 height 19
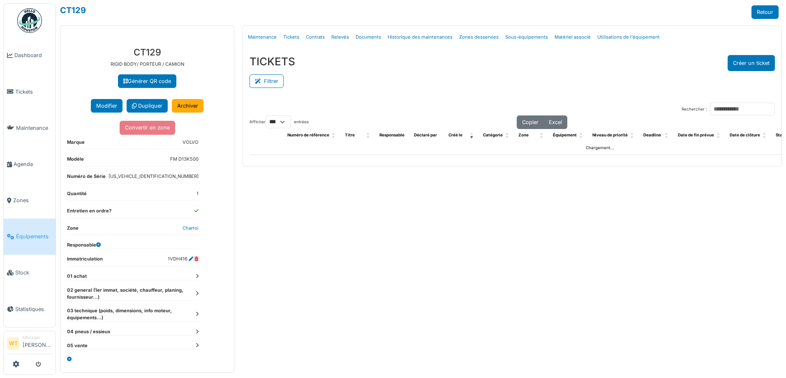
select select "***"
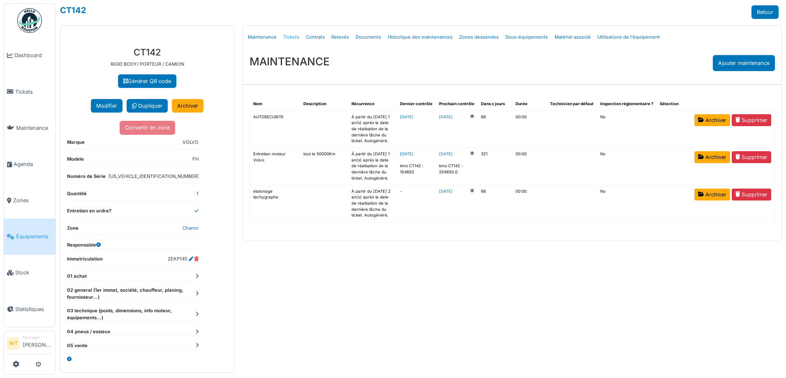
click at [289, 40] on link "Tickets" at bounding box center [291, 37] width 23 height 19
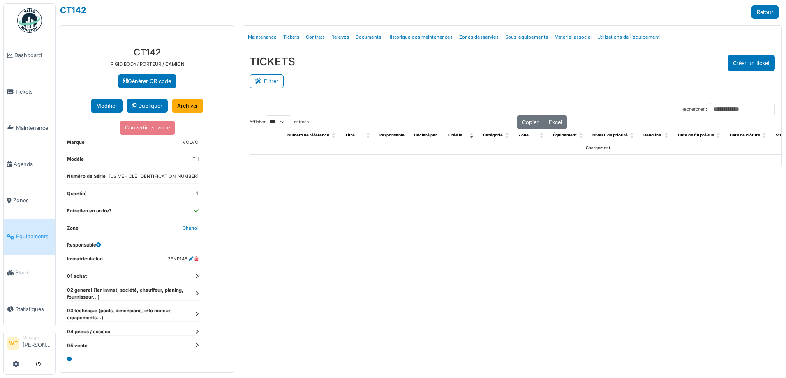
select select "***"
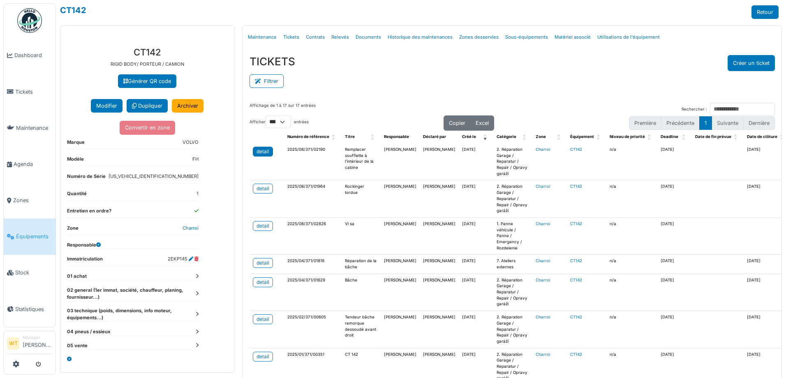
click at [265, 155] on div "detail" at bounding box center [262, 151] width 13 height 7
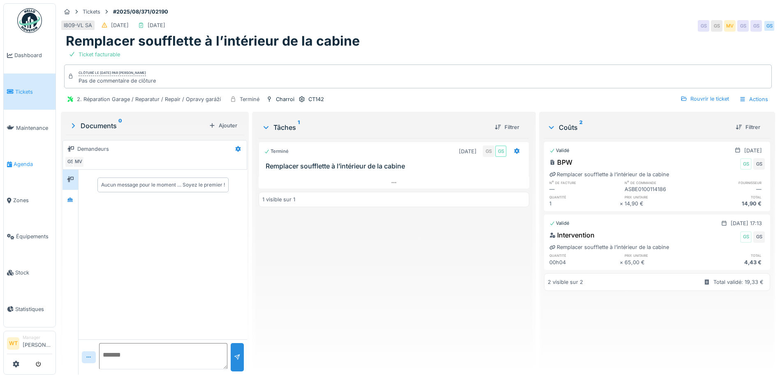
click at [18, 162] on span "Agenda" at bounding box center [33, 164] width 39 height 8
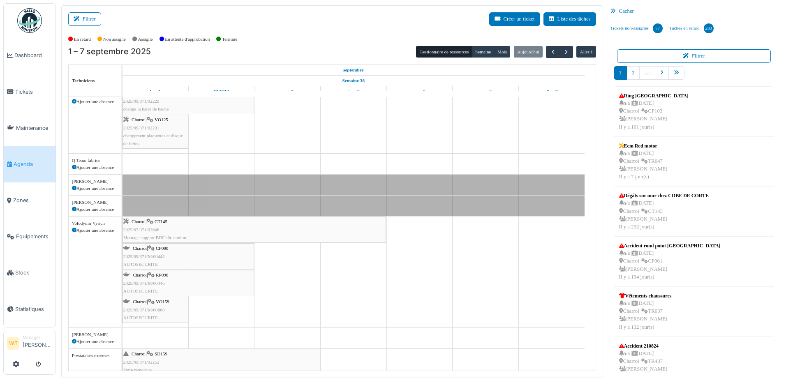
click at [161, 306] on div "Charroi | VO159 2025/09/371/M/00868 AUTOSECURITE" at bounding box center [155, 310] width 64 height 24
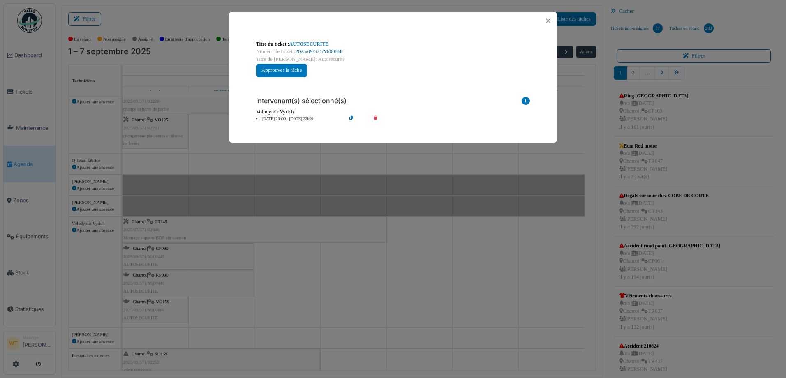
click at [311, 53] on link "2025/09/371/M/00868" at bounding box center [319, 51] width 47 height 6
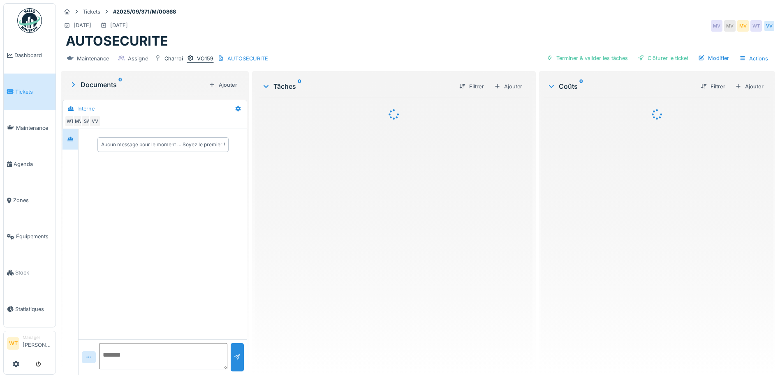
click at [201, 60] on div "VO159" at bounding box center [205, 59] width 16 height 8
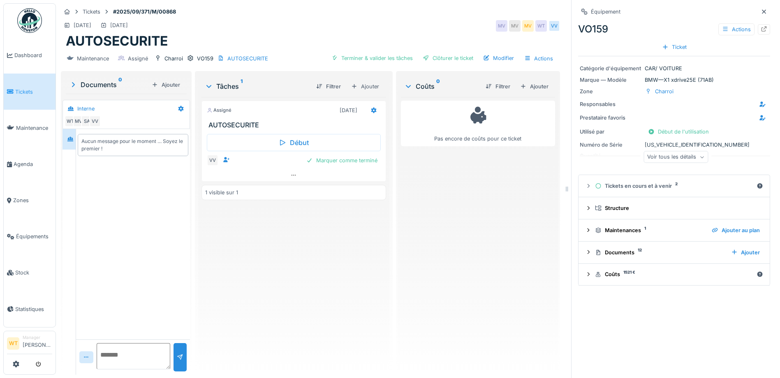
click at [681, 158] on div "Voir tous les détails" at bounding box center [675, 157] width 65 height 12
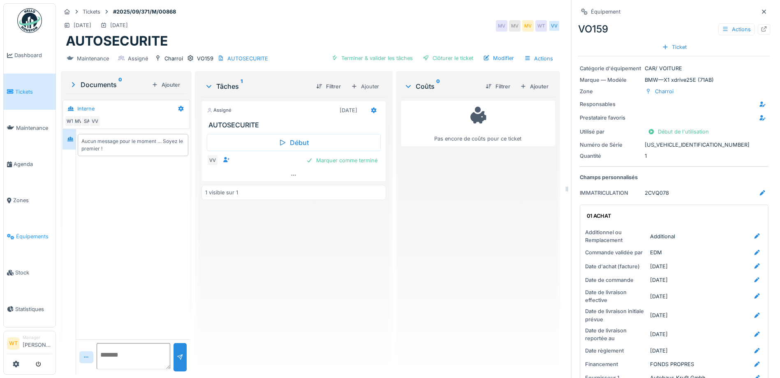
click at [25, 233] on span "Équipements" at bounding box center [34, 237] width 36 height 8
click at [22, 235] on span "Équipements" at bounding box center [34, 237] width 36 height 8
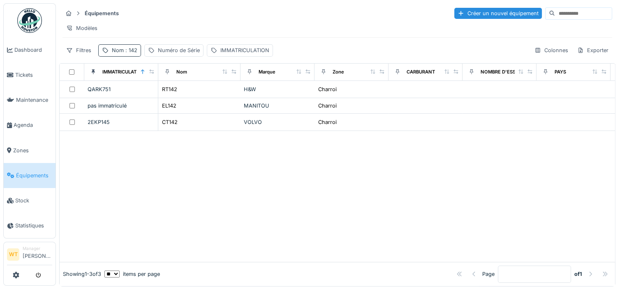
click at [133, 53] on span ": 142" at bounding box center [131, 50] width 14 height 6
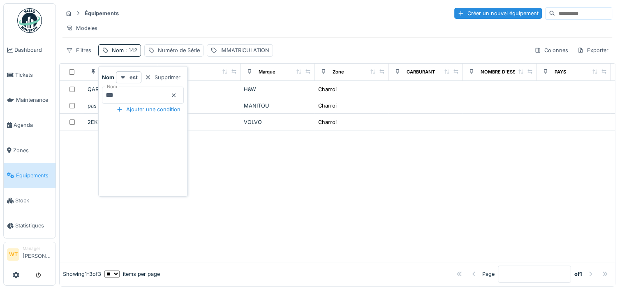
click at [177, 94] on icon at bounding box center [174, 95] width 7 height 5
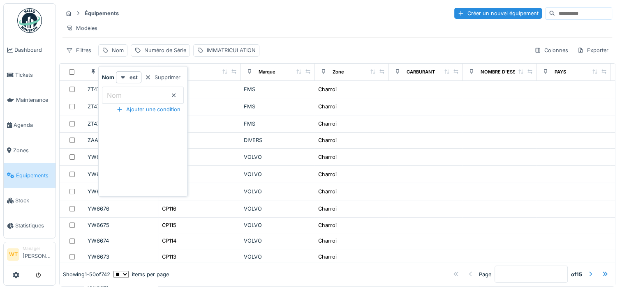
click at [156, 94] on input "Nom" at bounding box center [143, 95] width 82 height 17
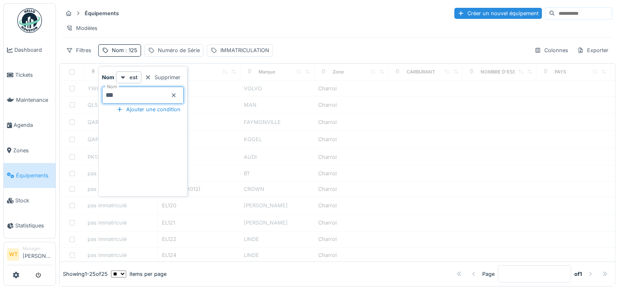
type input "***"
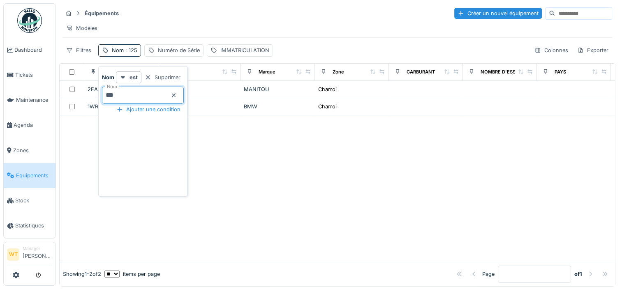
click at [249, 147] on div at bounding box center [337, 188] width 555 height 147
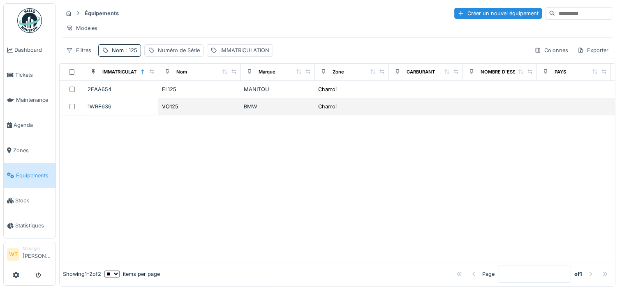
click at [180, 111] on div "VO125" at bounding box center [200, 106] width 76 height 9
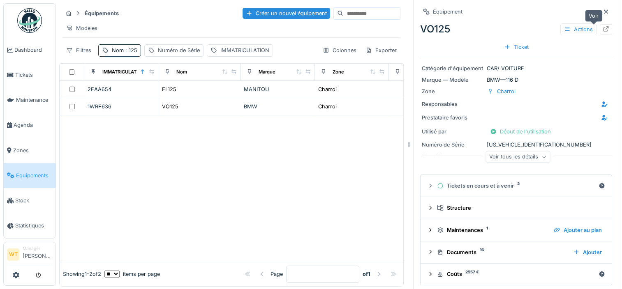
click at [603, 30] on icon at bounding box center [605, 28] width 5 height 5
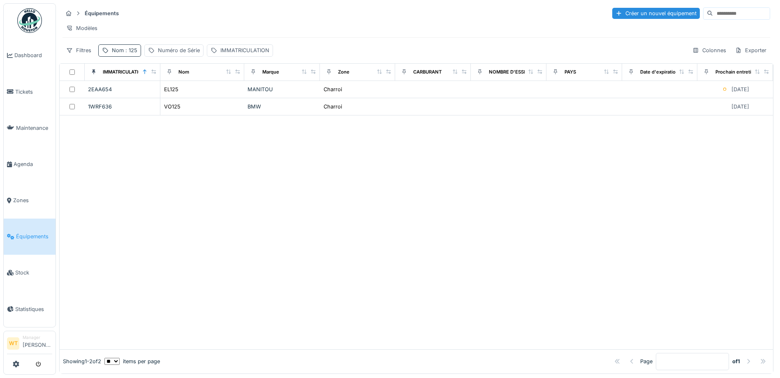
click at [122, 54] on div "Nom : 125" at bounding box center [124, 50] width 25 height 8
click at [177, 97] on icon at bounding box center [174, 95] width 7 height 5
click at [172, 99] on input "Nom" at bounding box center [143, 96] width 82 height 17
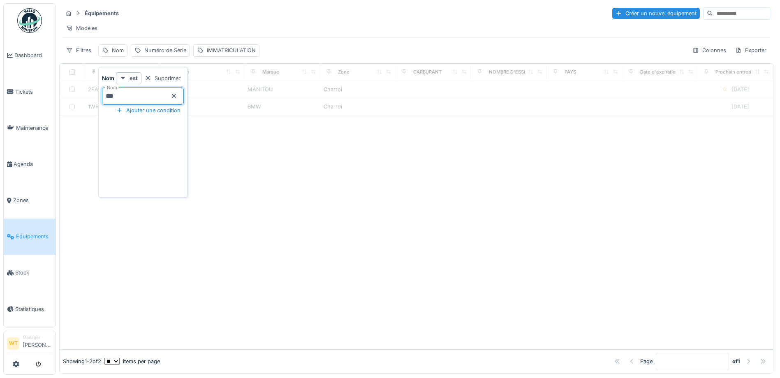
type input "***"
click at [245, 46] on div "Équipements Créer un nouvel équipement Modèles Filtres Nom : 472 Numéro de Séri…" at bounding box center [416, 31] width 714 height 57
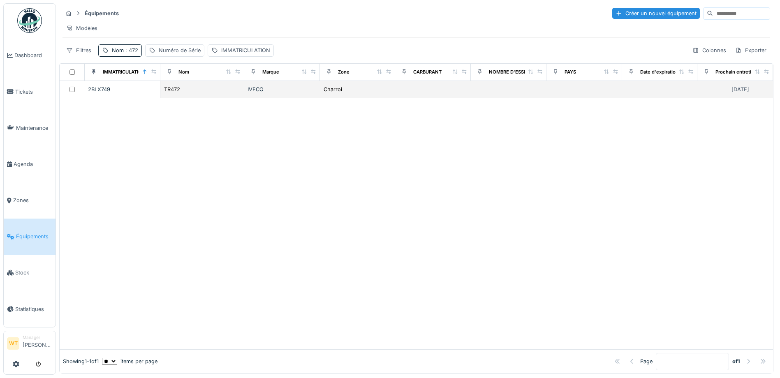
click at [219, 98] on td "TR472" at bounding box center [202, 89] width 84 height 17
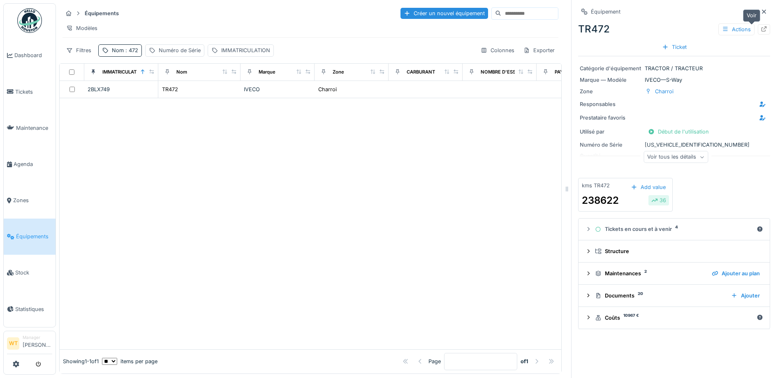
click at [760, 30] on icon at bounding box center [763, 28] width 7 height 5
